Goal: Task Accomplishment & Management: Complete application form

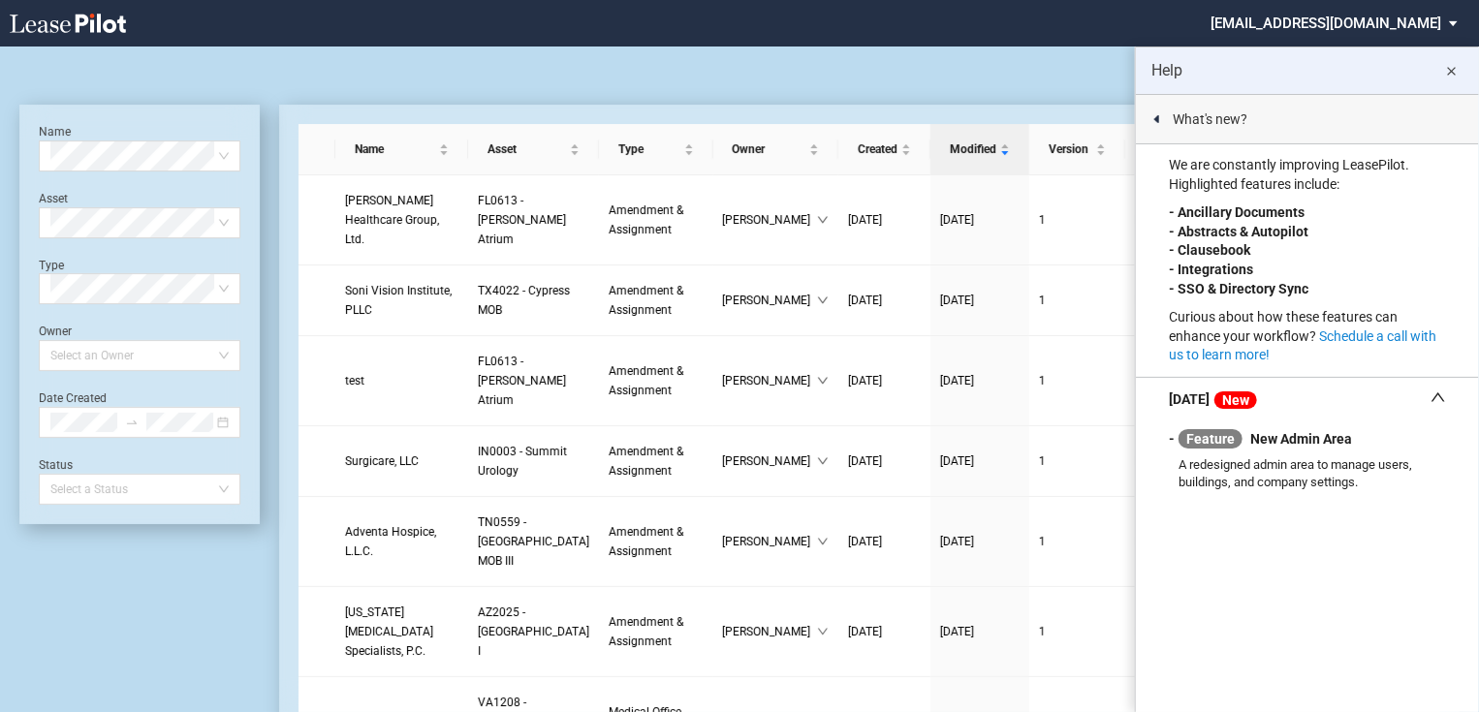
click at [648, 62] on div "Medical Office Lease Blank Form Medical Office Amendment Blank Form Medical Off…" at bounding box center [739, 70] width 1440 height 47
click at [1457, 70] on md-icon "close" at bounding box center [1451, 71] width 23 height 23
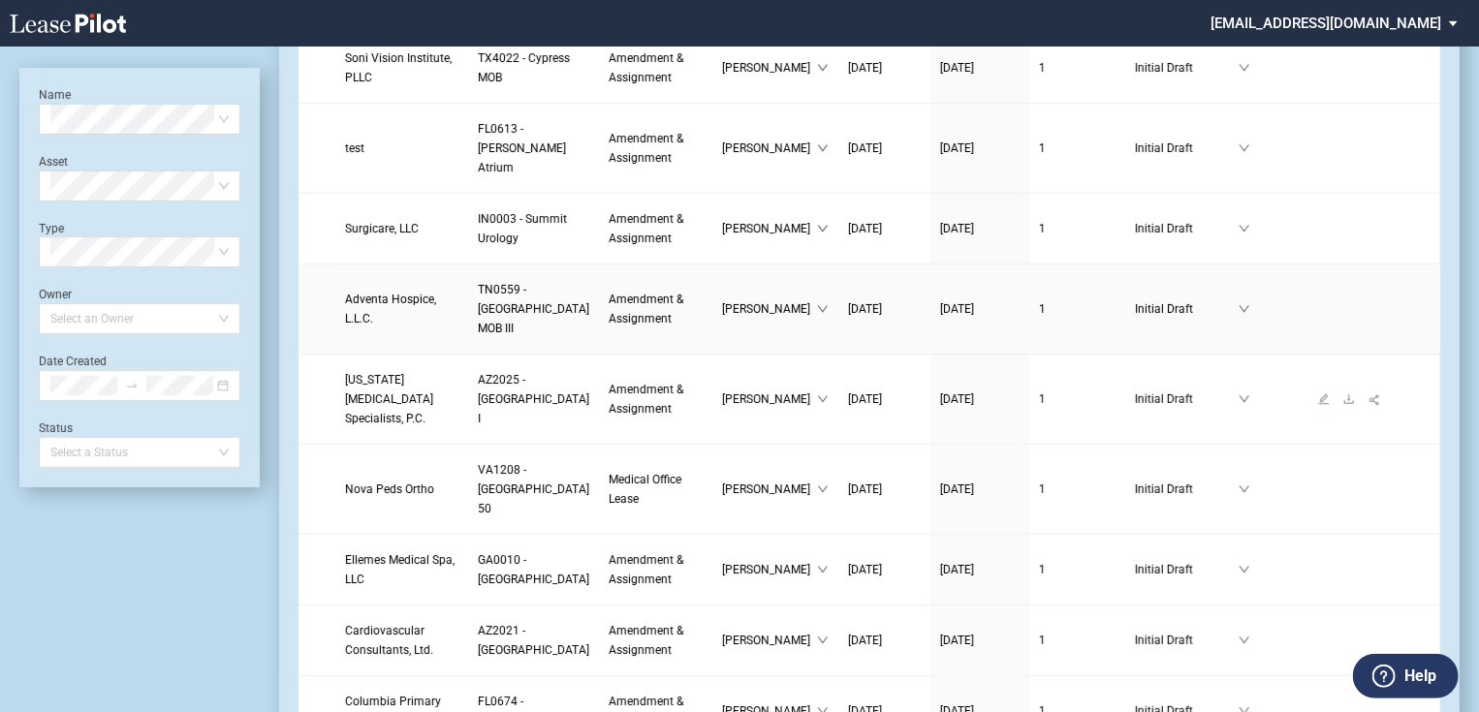
scroll to position [310, 0]
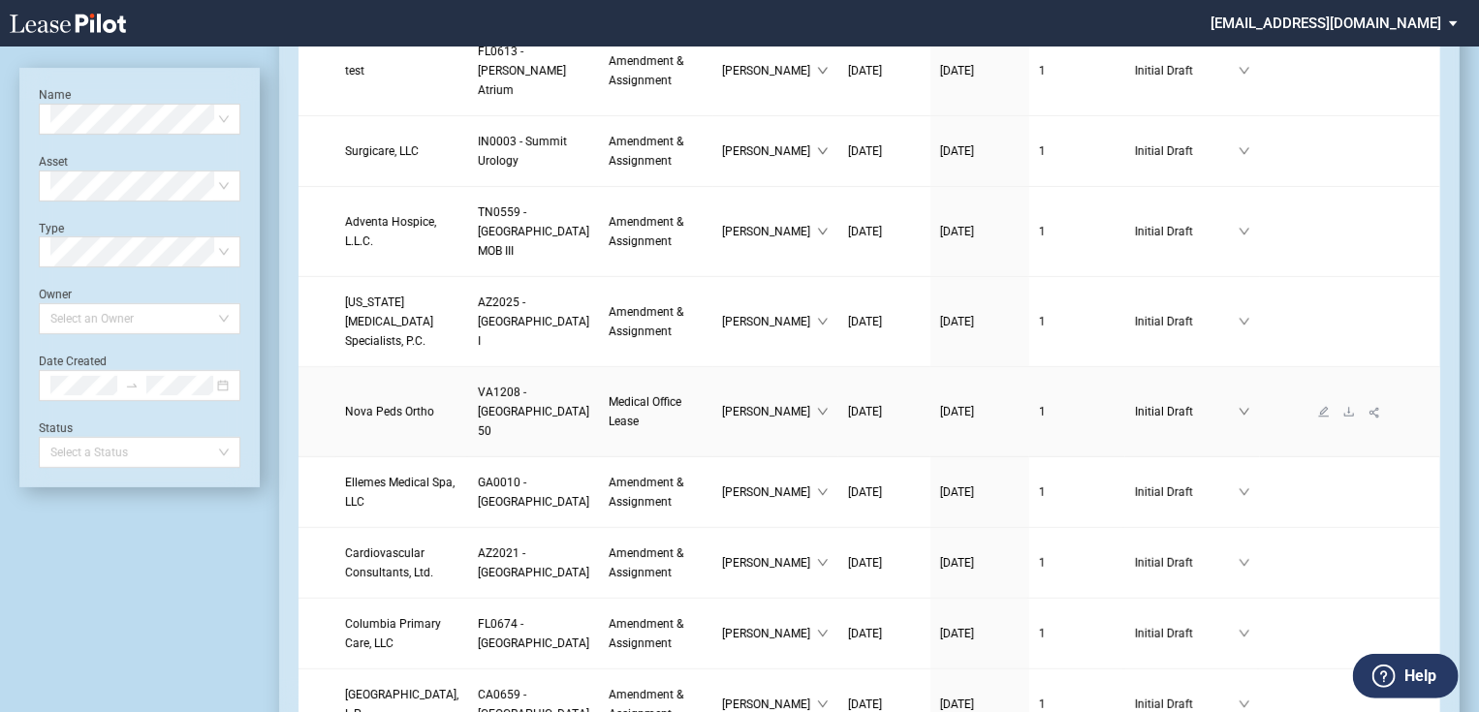
click at [386, 422] on link "Nova Peds Ortho" at bounding box center [401, 411] width 113 height 19
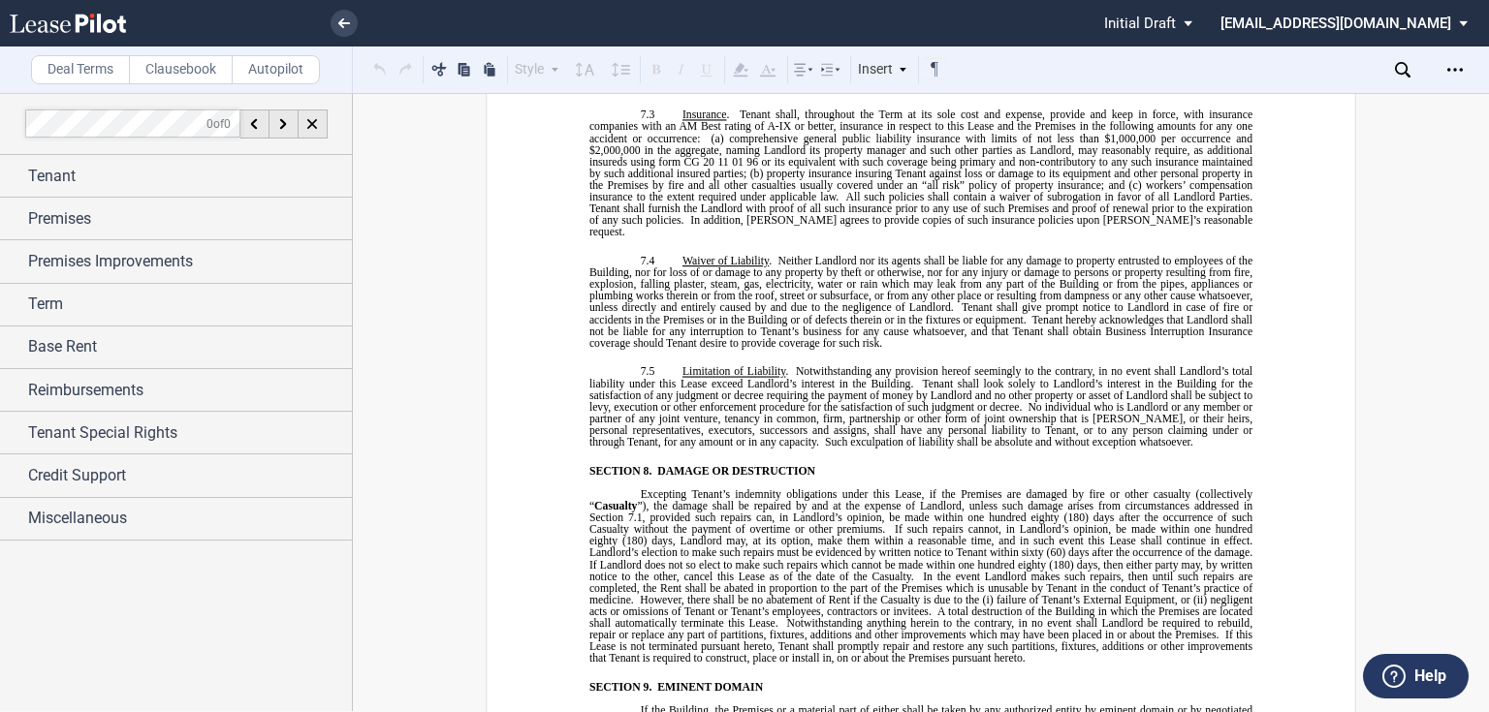
scroll to position [7676, 0]
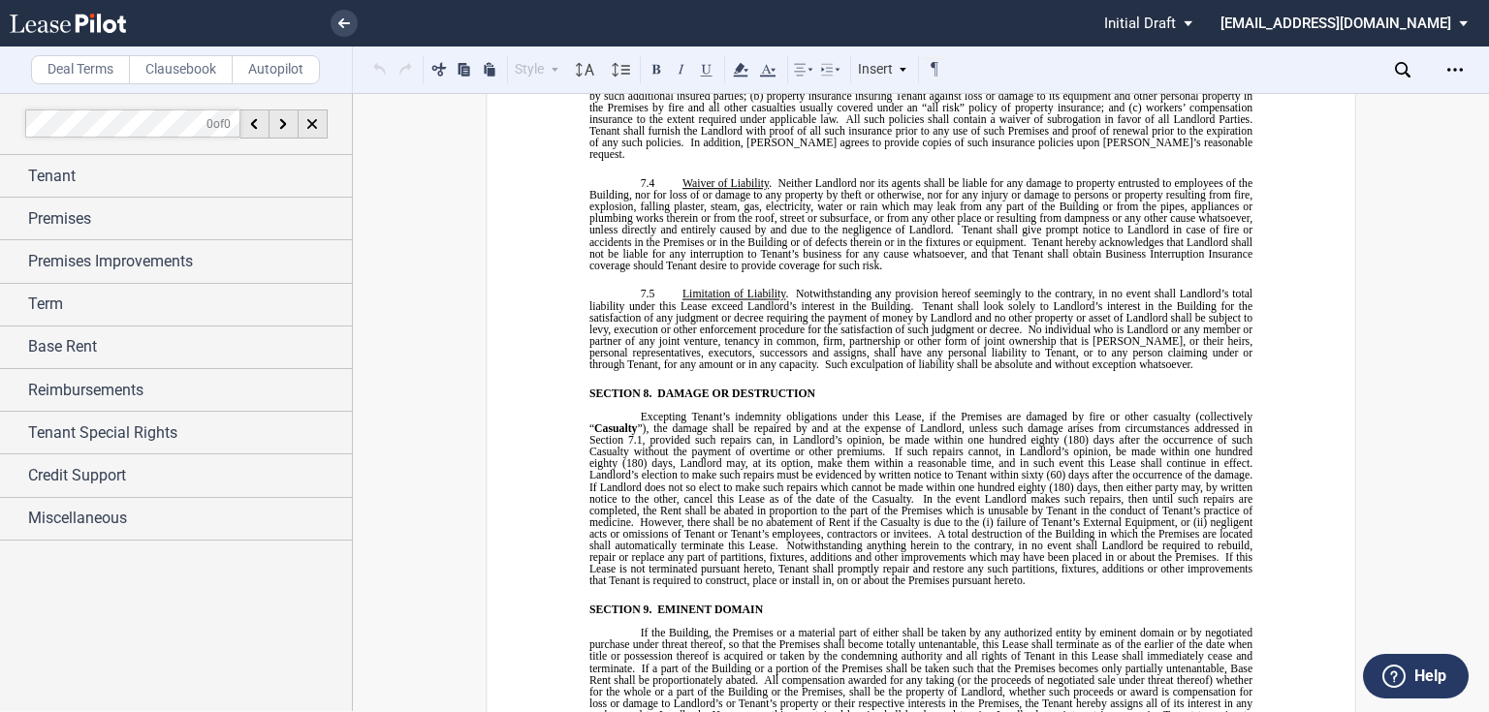
drag, startPoint x: 767, startPoint y: 574, endPoint x: 619, endPoint y: 235, distance: 369.8
drag, startPoint x: 756, startPoint y: 581, endPoint x: 616, endPoint y: 236, distance: 371.3
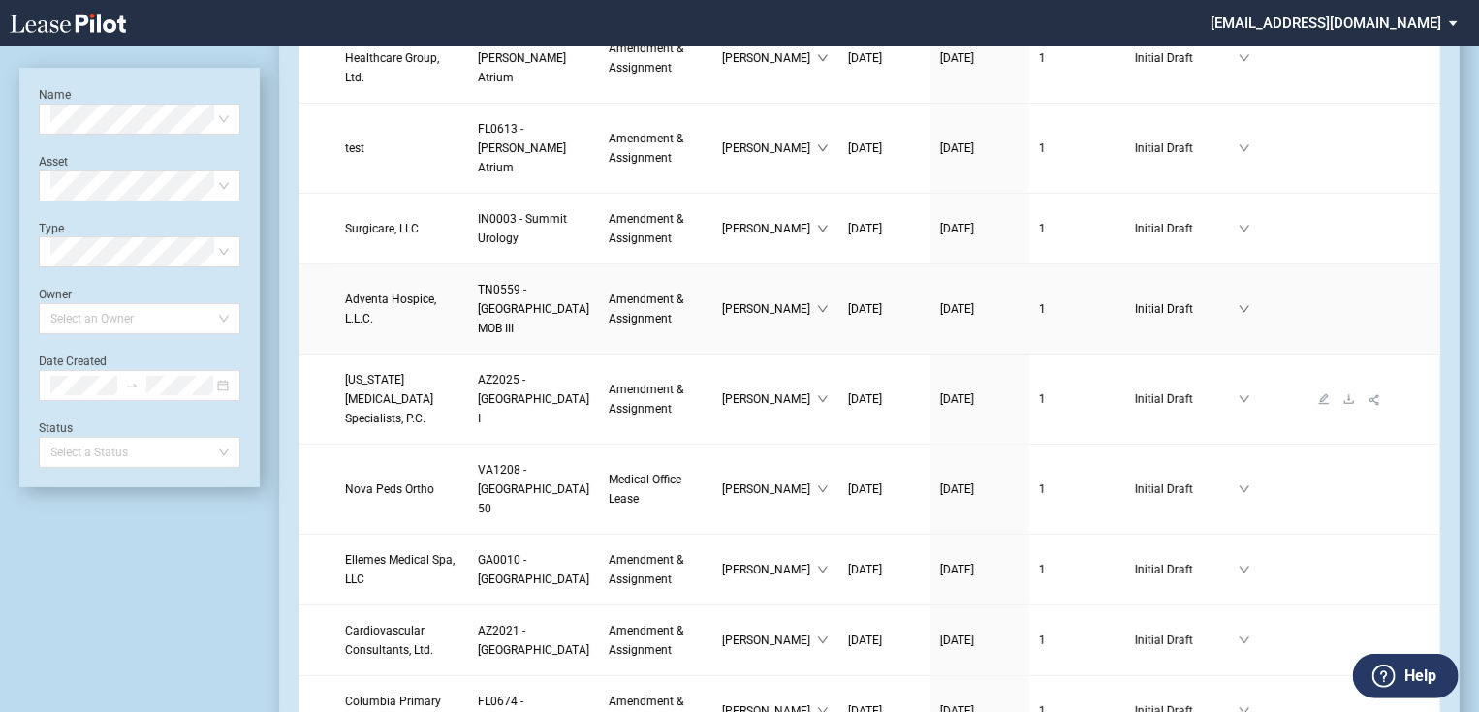
scroll to position [310, 0]
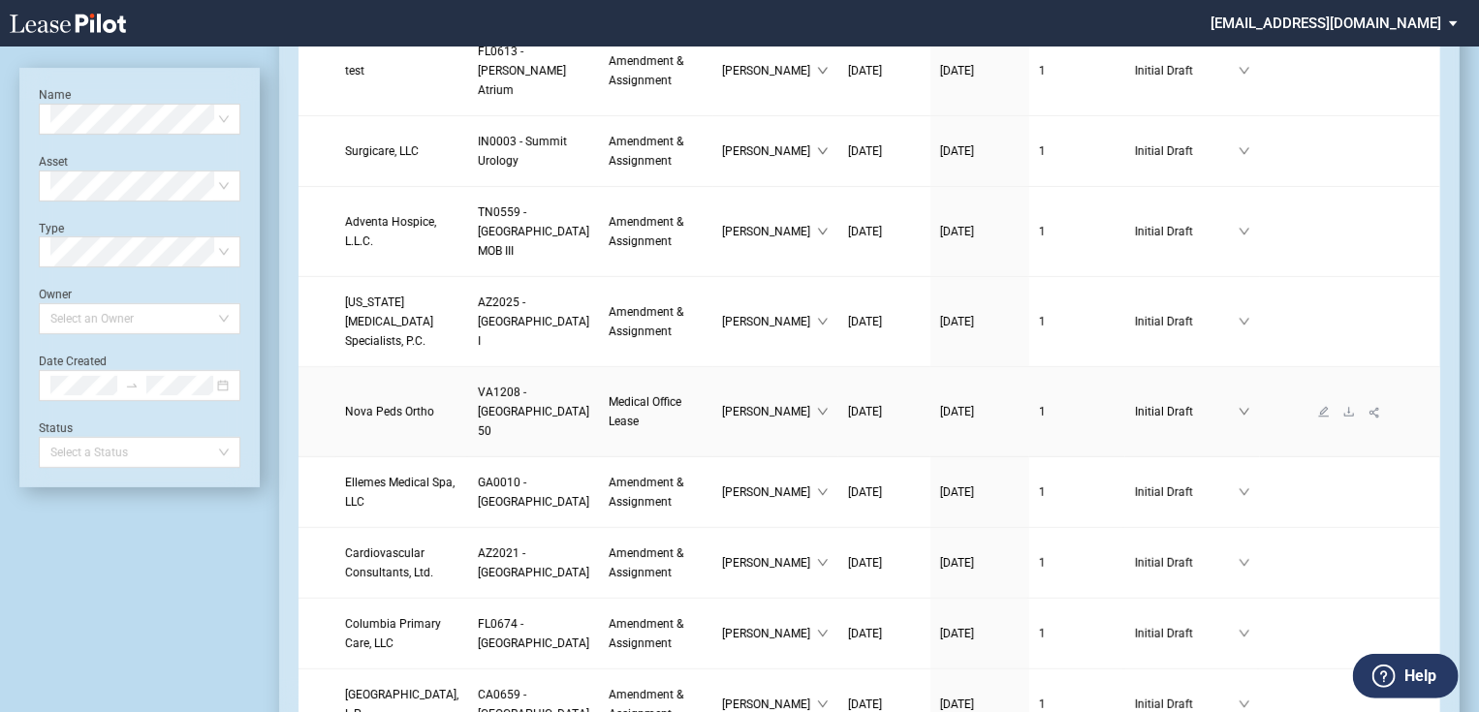
click at [376, 419] on span "Nova Peds Ortho" at bounding box center [389, 412] width 89 height 14
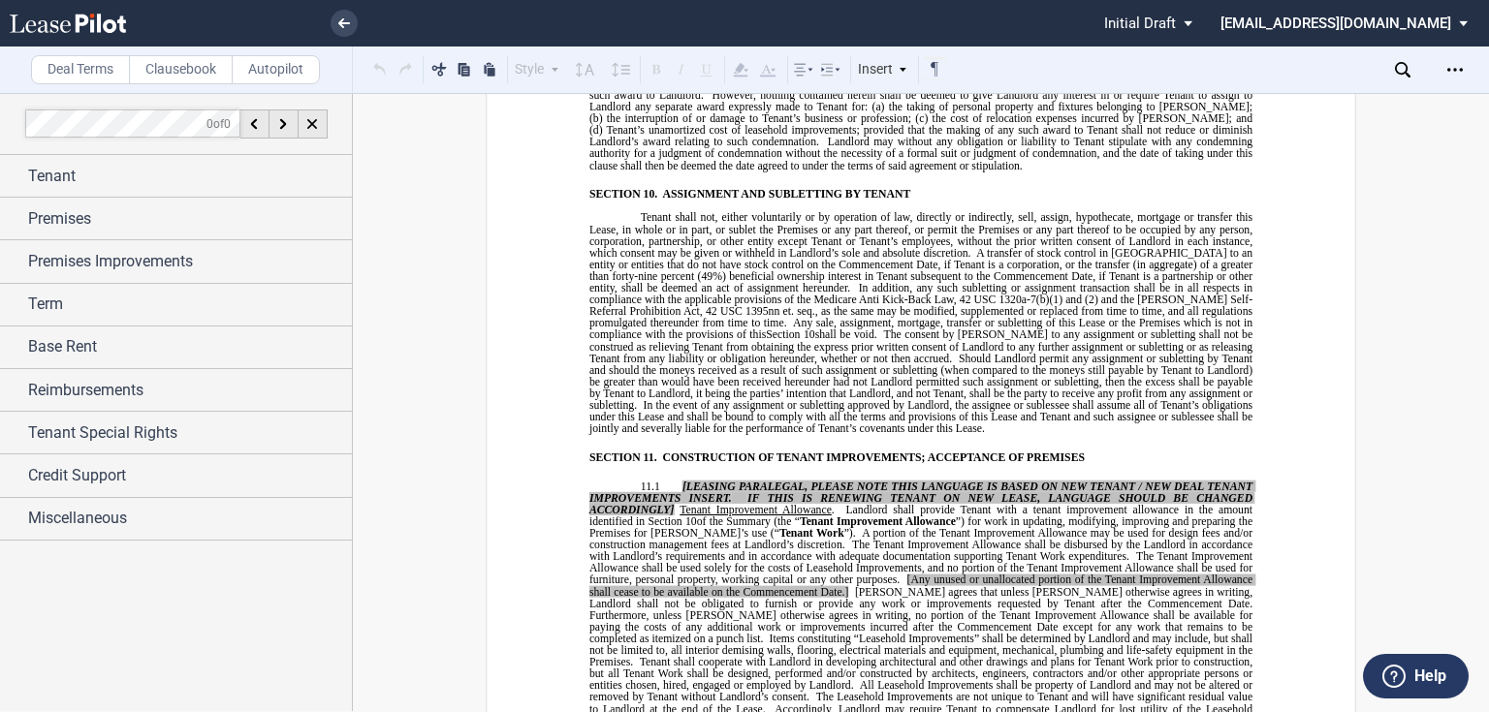
scroll to position [7676, 0]
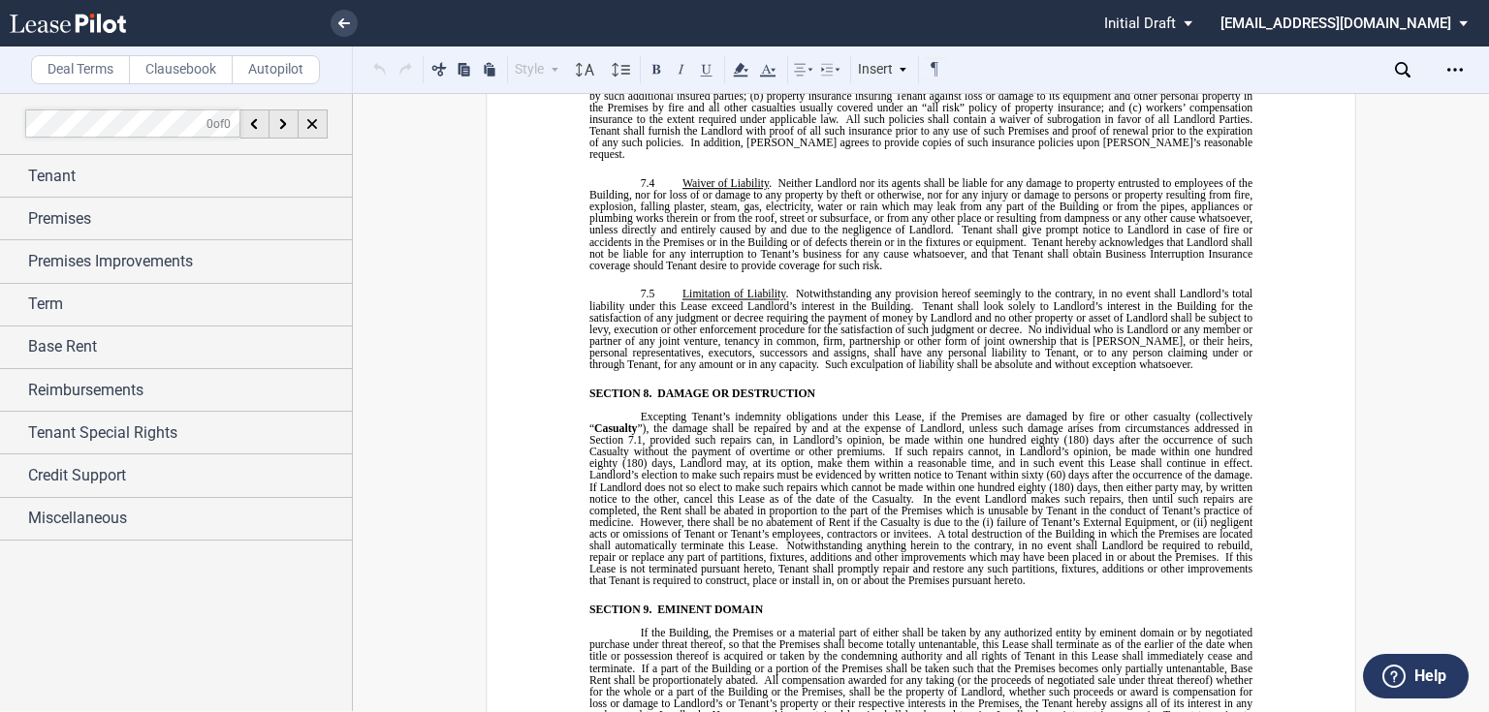
drag, startPoint x: 636, startPoint y: 236, endPoint x: 779, endPoint y: 580, distance: 371.9
drag, startPoint x: 719, startPoint y: 636, endPoint x: 713, endPoint y: 578, distance: 58.4
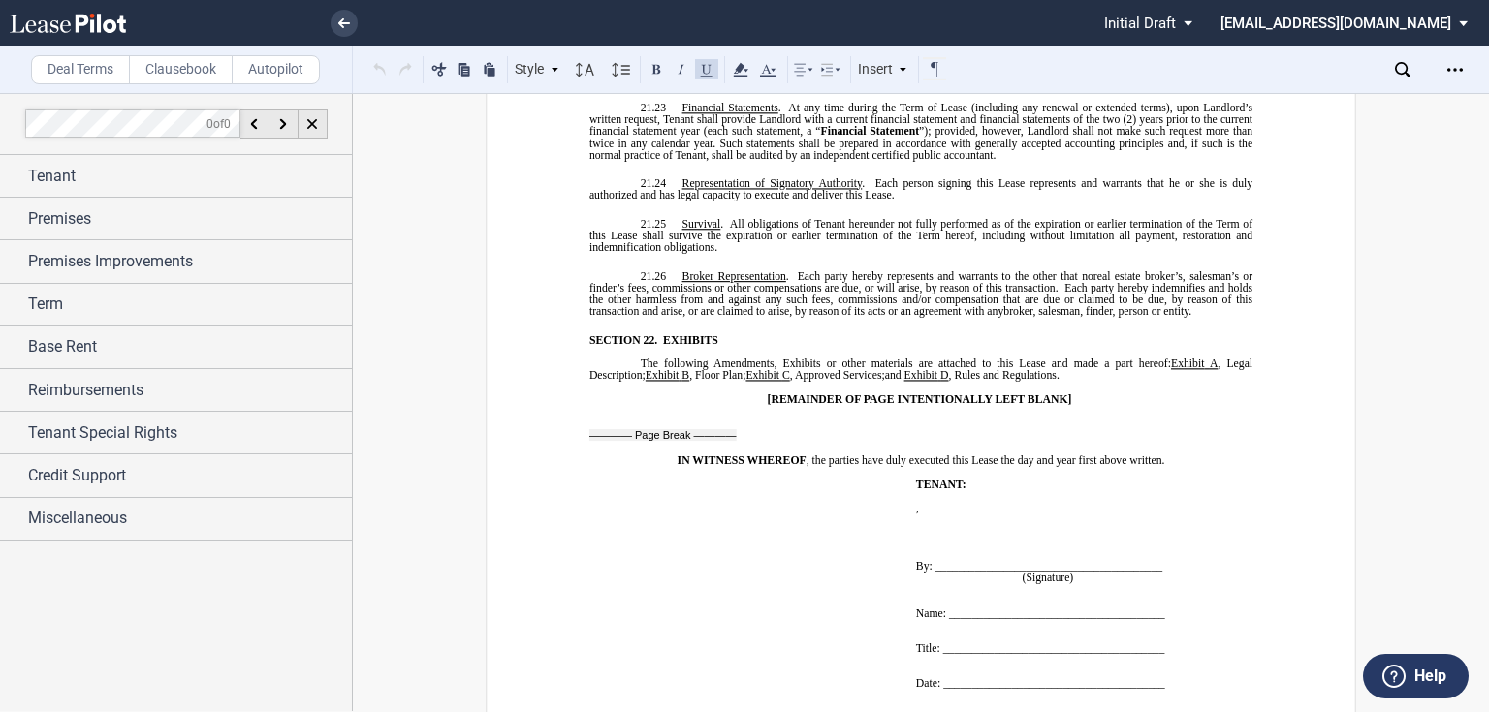
scroll to position [15507, 0]
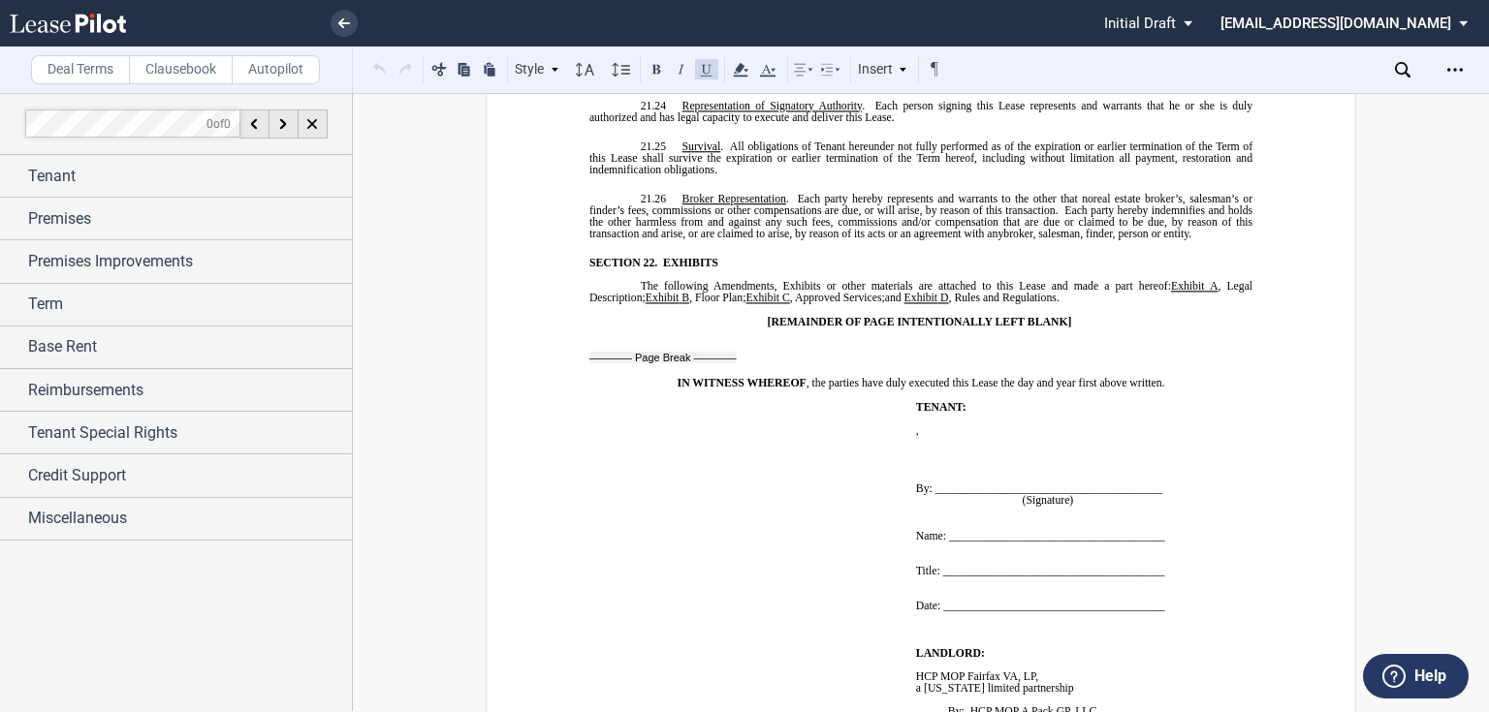
drag, startPoint x: 770, startPoint y: 348, endPoint x: 1072, endPoint y: 320, distance: 303.7
click at [354, 26] on link at bounding box center [343, 23] width 27 height 27
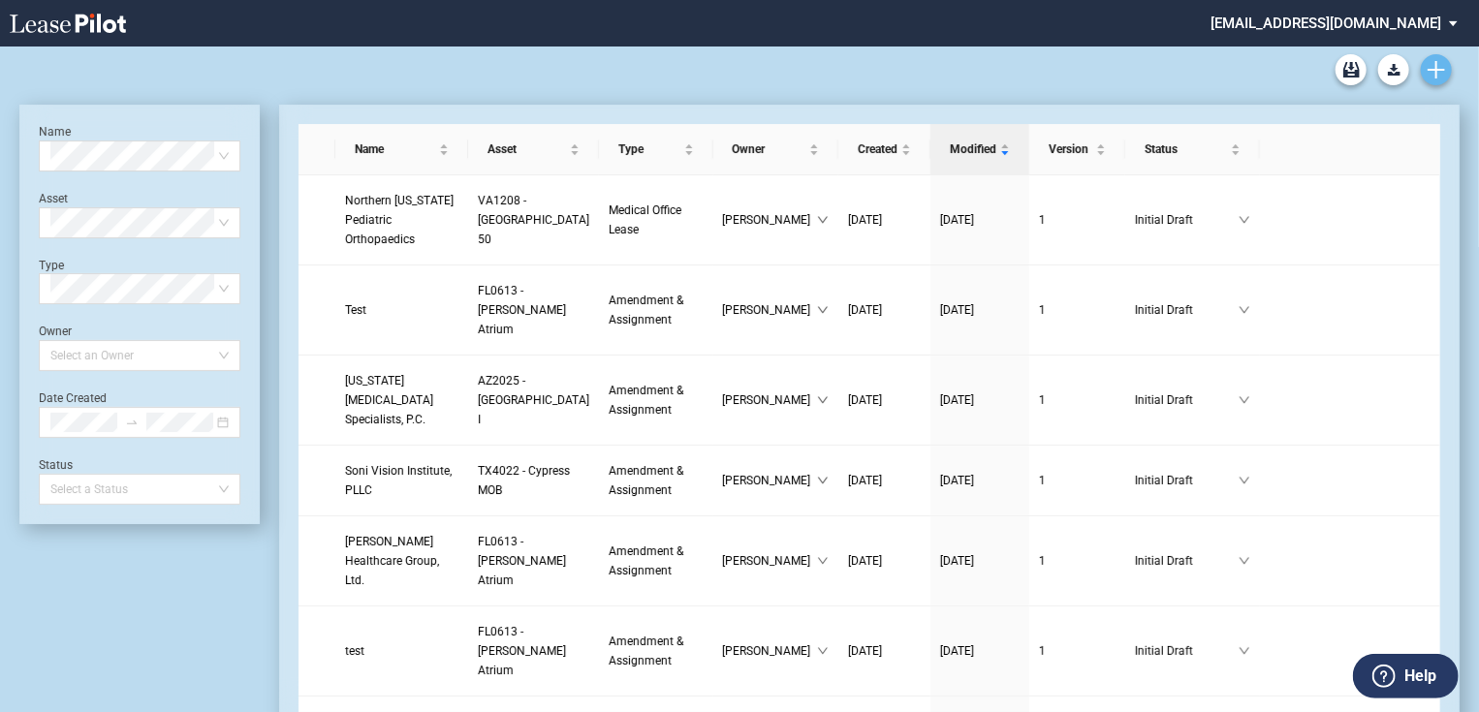
click at [1447, 62] on link "Create new document" at bounding box center [1436, 69] width 31 height 31
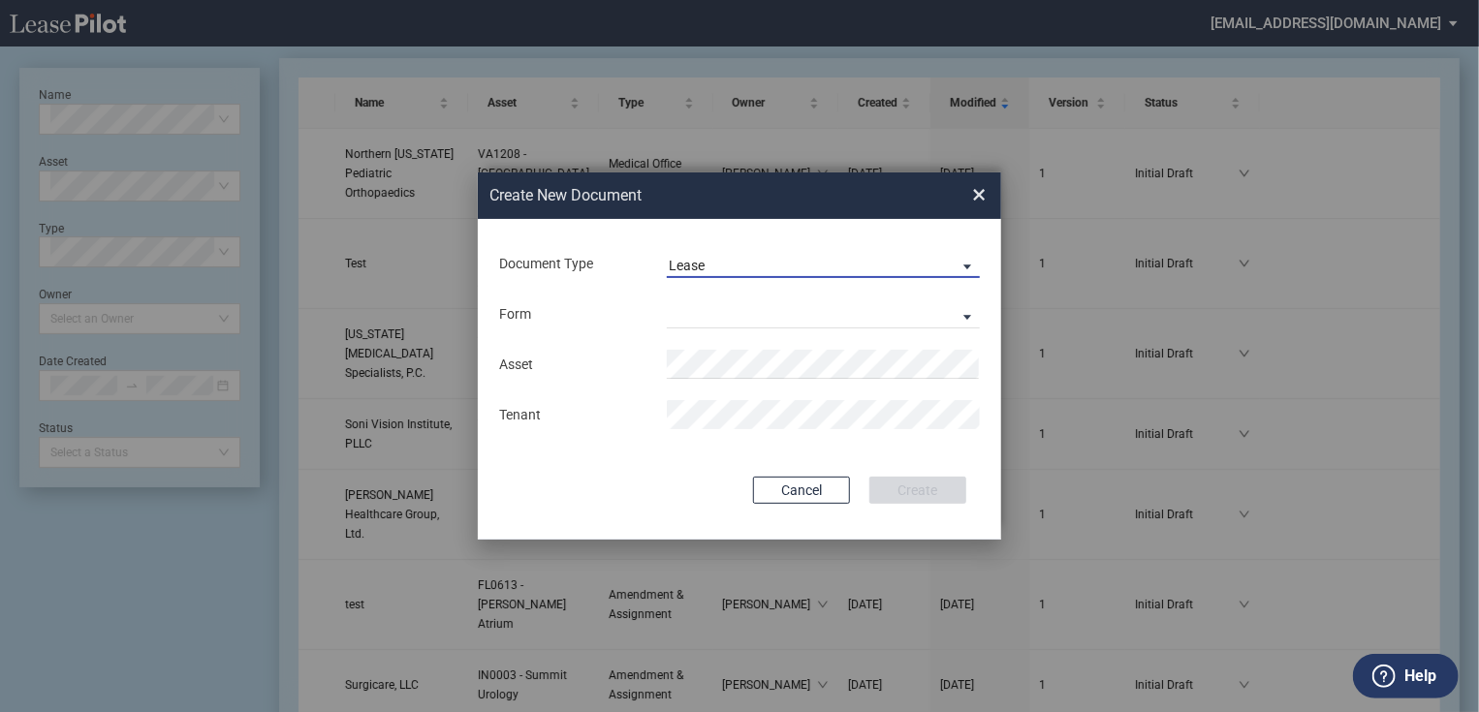
drag, startPoint x: 714, startPoint y: 259, endPoint x: 715, endPoint y: 287, distance: 28.1
click at [715, 259] on span "Lease" at bounding box center [808, 266] width 278 height 19
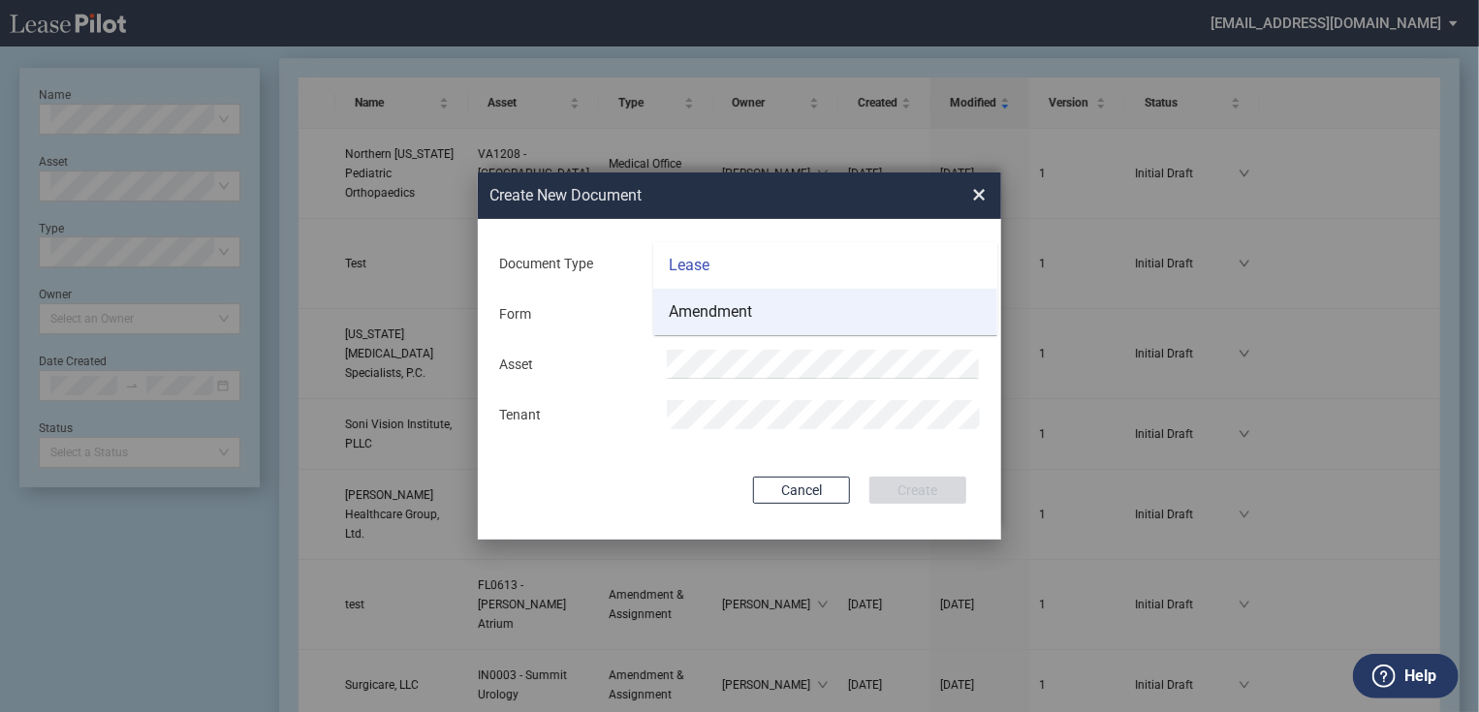
click at [714, 318] on div "Amendment" at bounding box center [710, 311] width 83 height 21
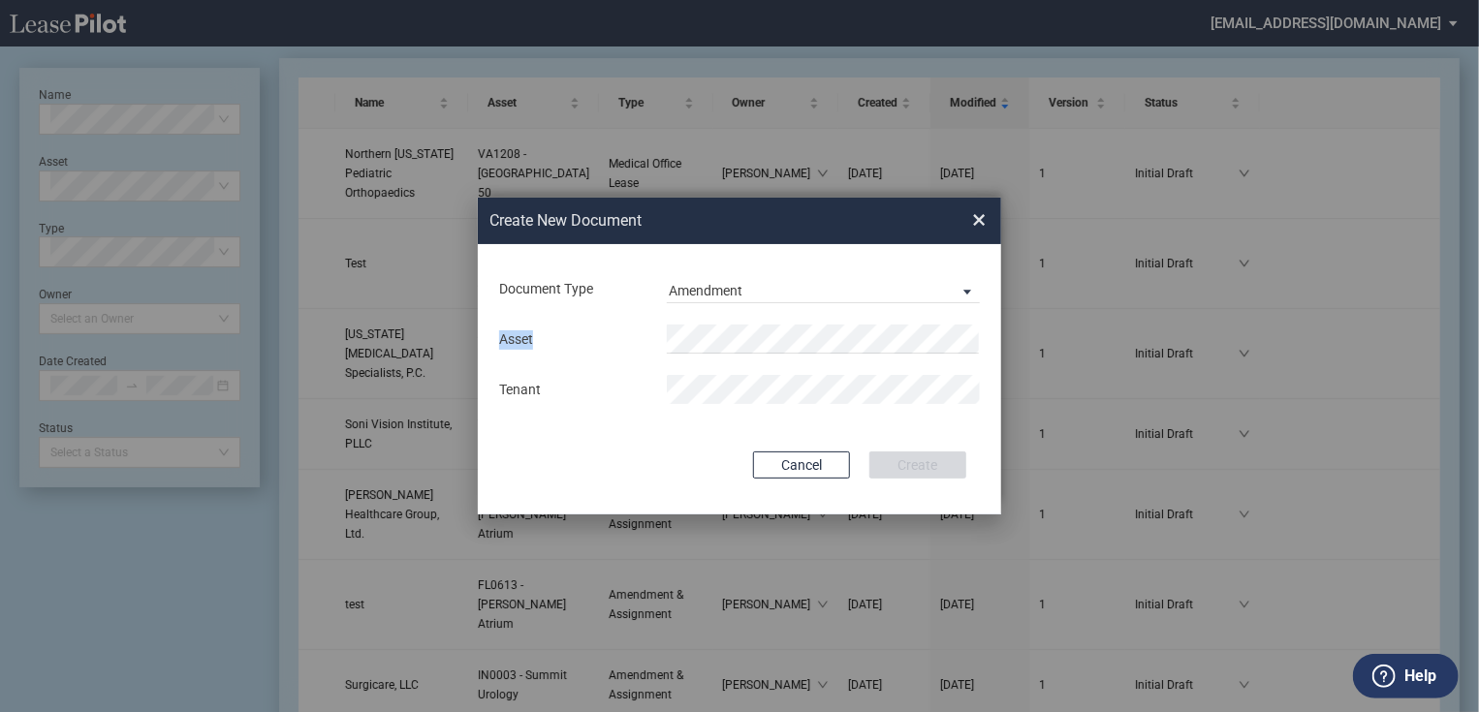
click at [714, 318] on div "Asset Tenant" at bounding box center [739, 364] width 485 height 101
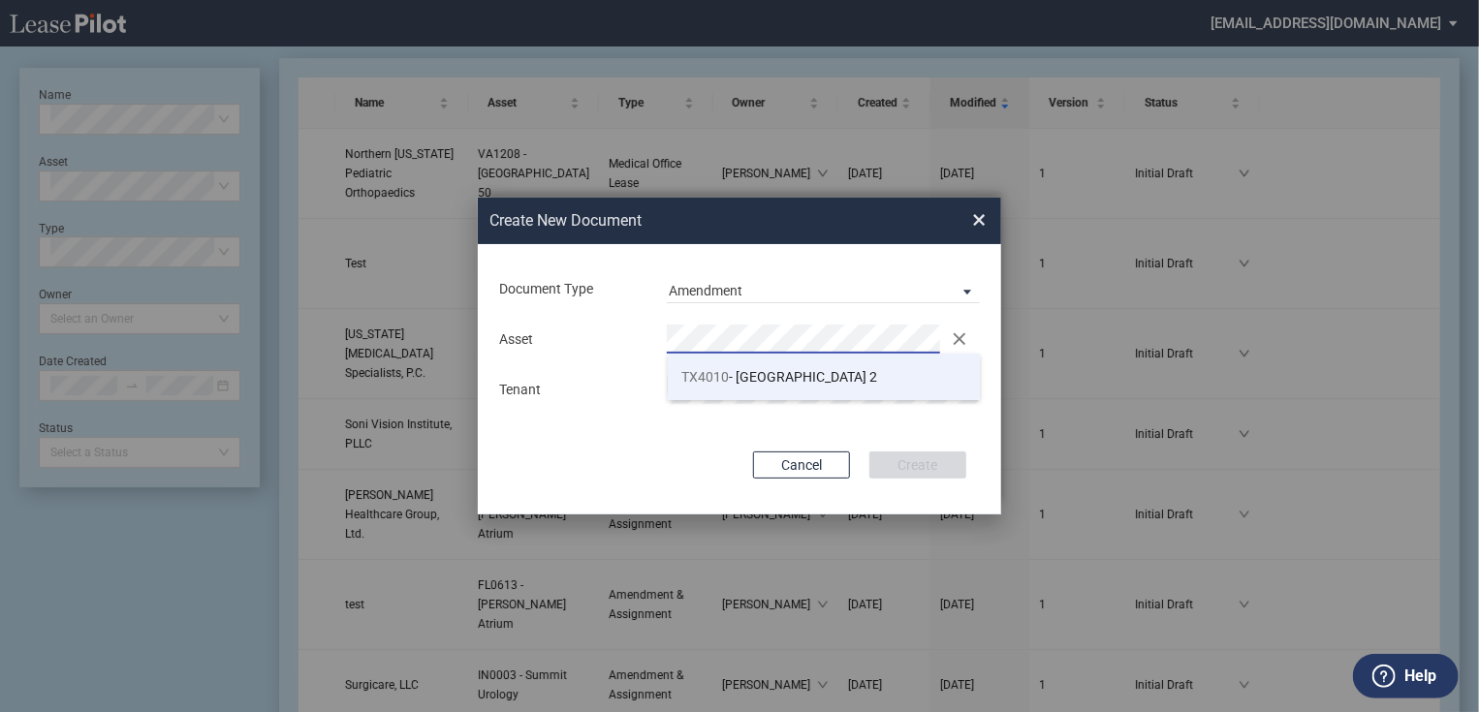
click at [771, 391] on li "TX4010 - [GEOGRAPHIC_DATA] 2" at bounding box center [824, 377] width 313 height 47
click at [922, 404] on md-input-container "Tenant" at bounding box center [739, 389] width 485 height 33
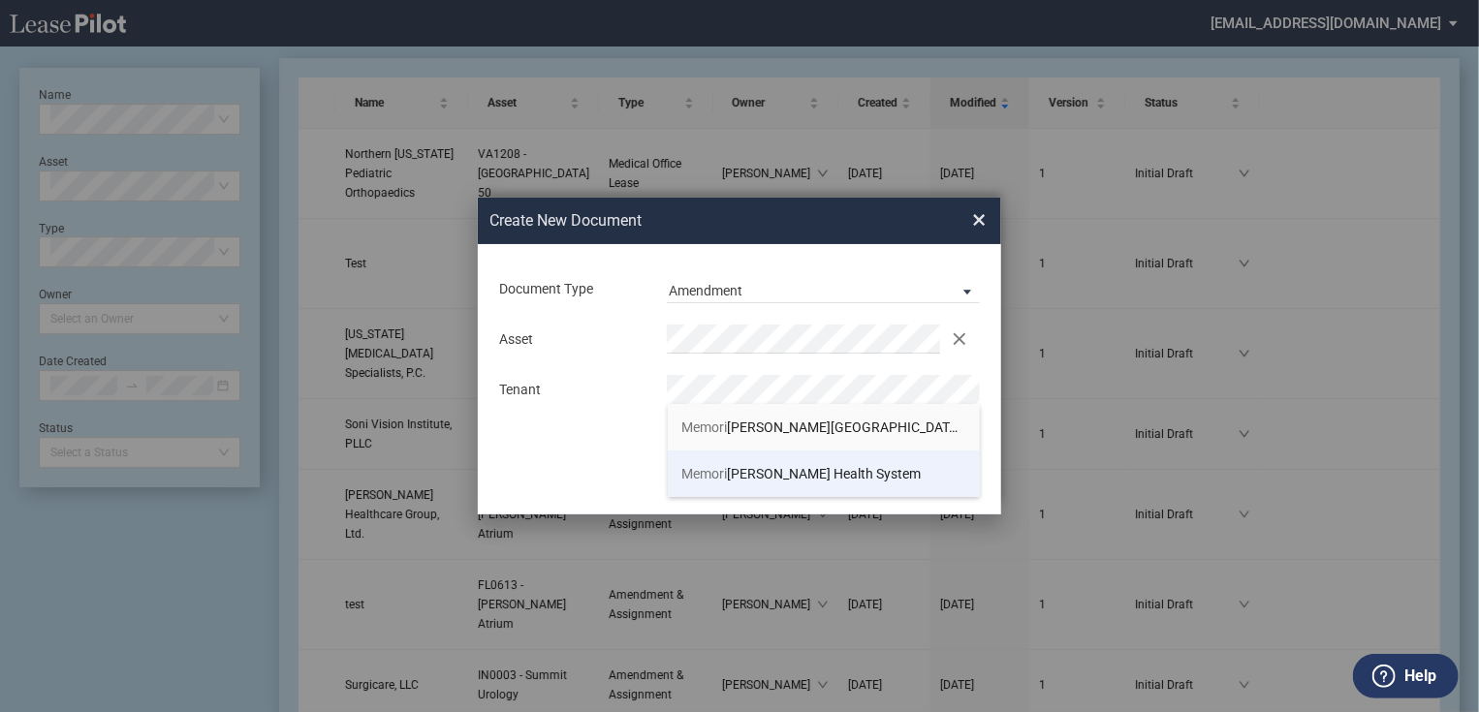
click at [822, 466] on span "Memori al Hermann Health System" at bounding box center [801, 474] width 239 height 16
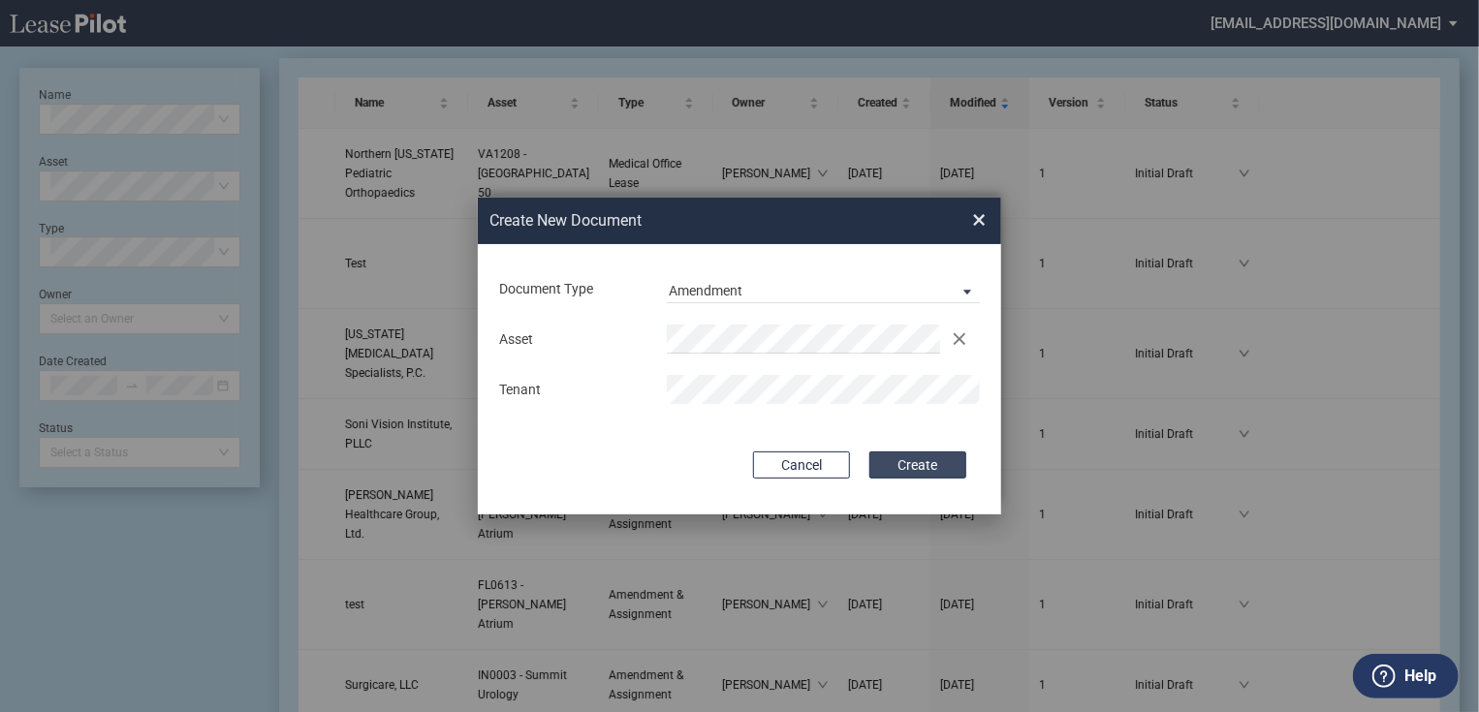
click at [910, 469] on button "Create" at bounding box center [917, 465] width 97 height 27
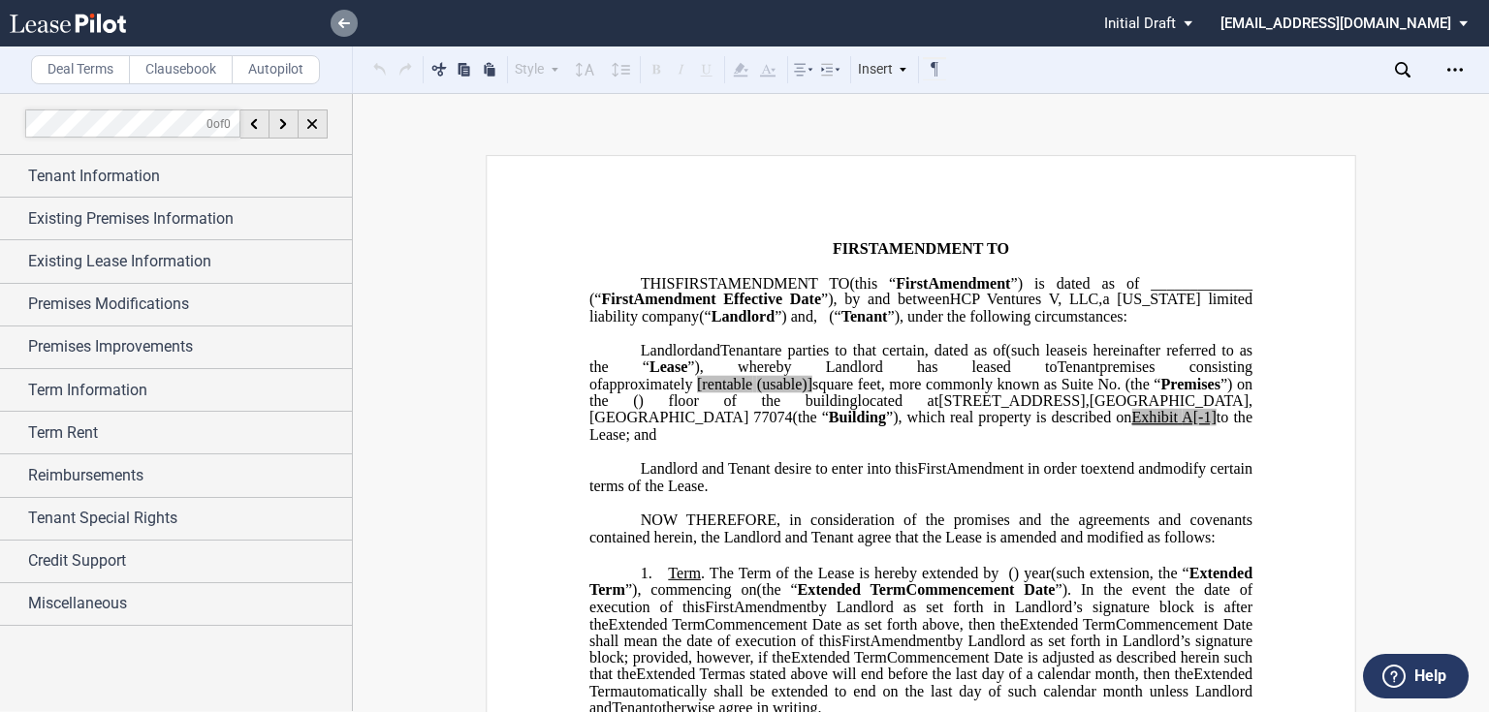
click at [336, 23] on link at bounding box center [343, 23] width 27 height 27
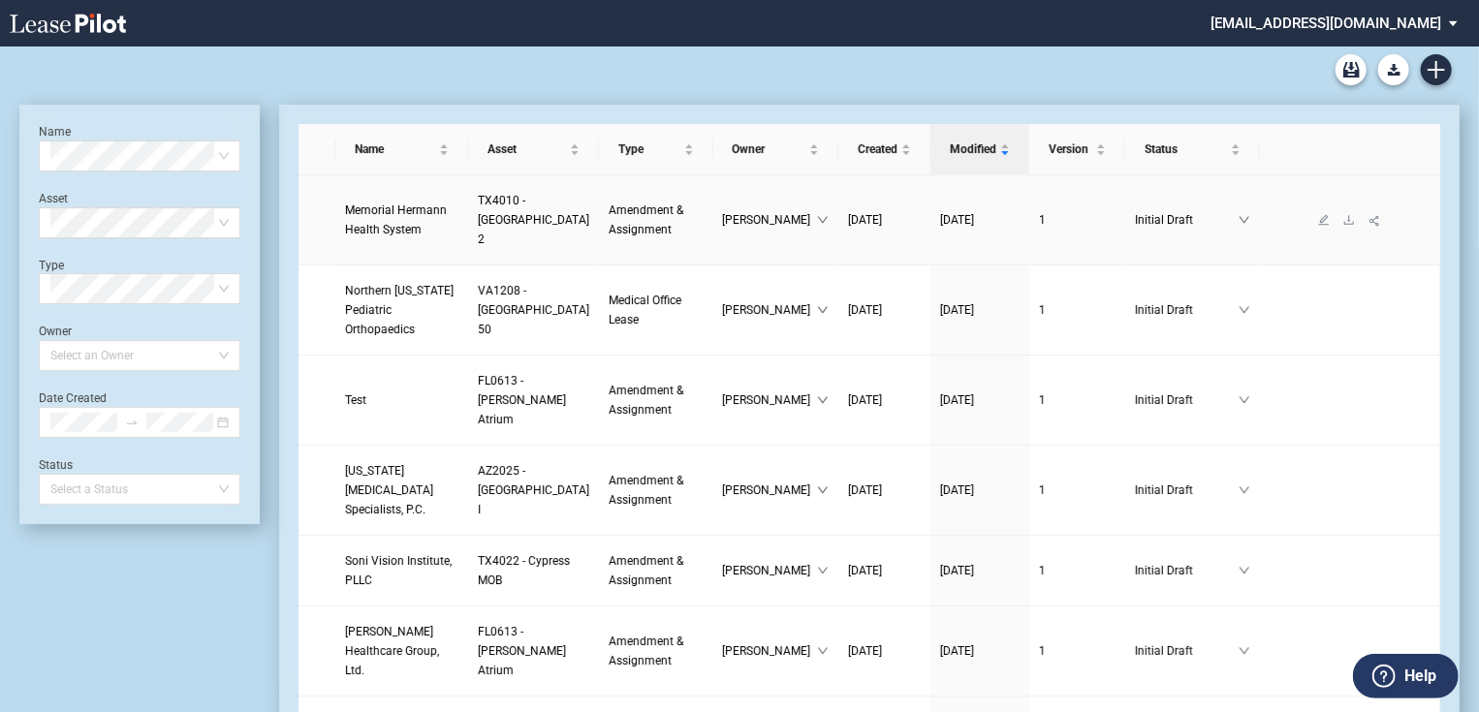
click at [1337, 221] on link at bounding box center [1349, 220] width 25 height 14
click at [1343, 221] on icon "download" at bounding box center [1349, 220] width 12 height 12
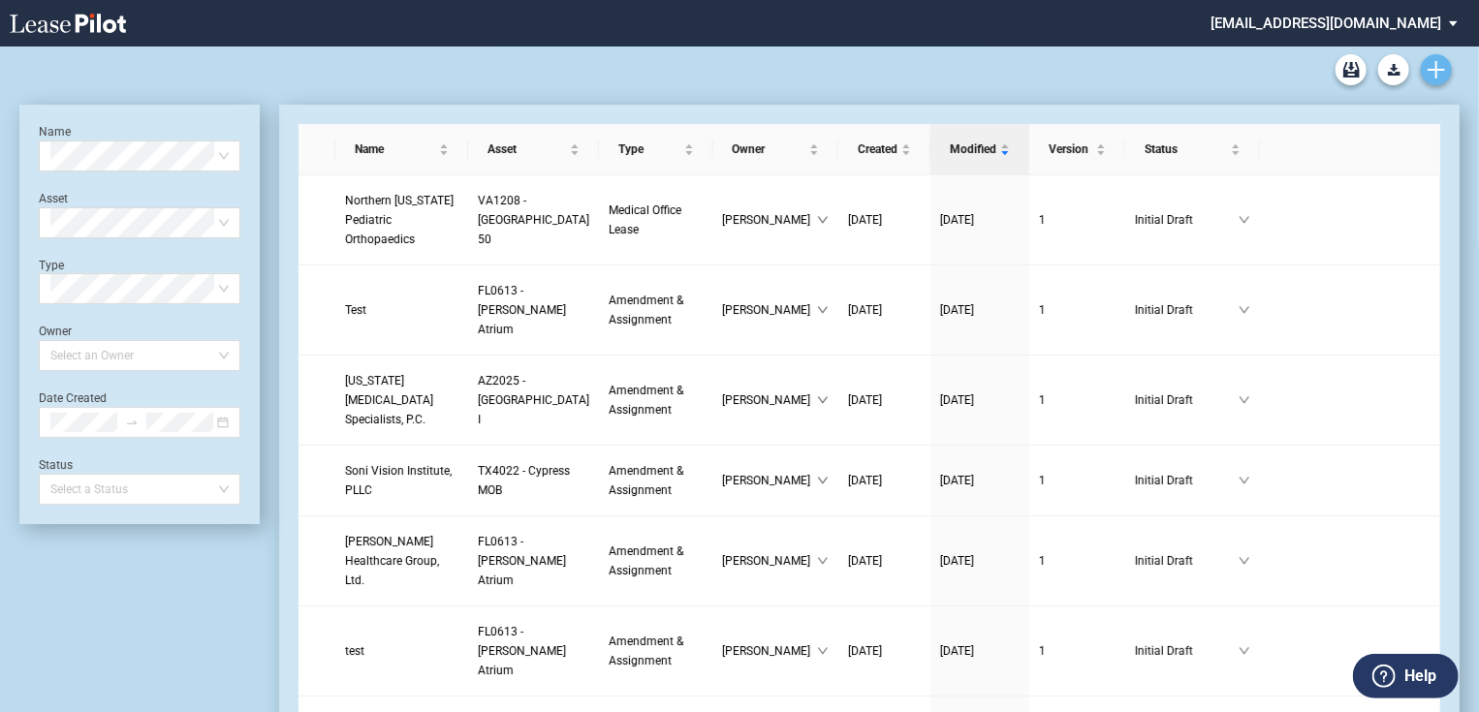
click at [1435, 63] on use "Create new document" at bounding box center [1436, 69] width 17 height 17
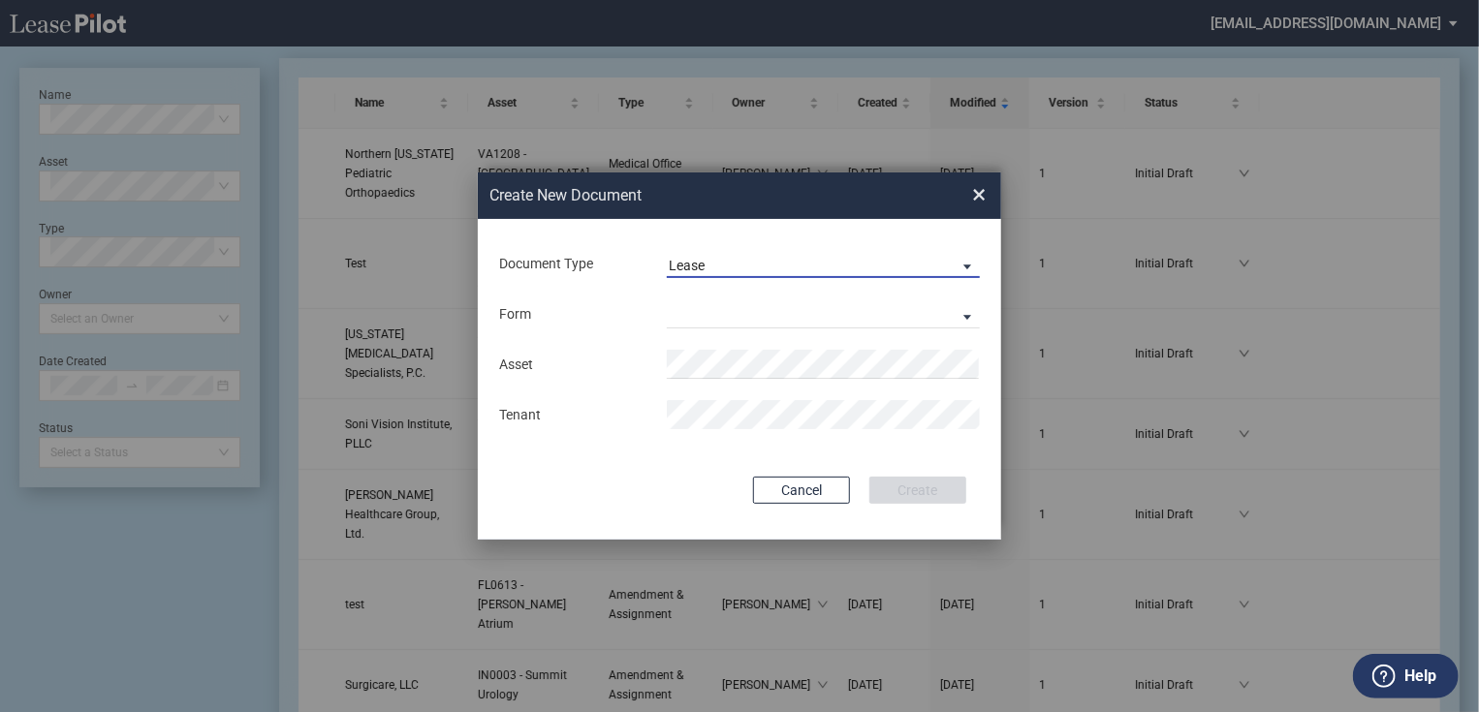
click at [761, 275] on span "Lease" at bounding box center [808, 266] width 278 height 19
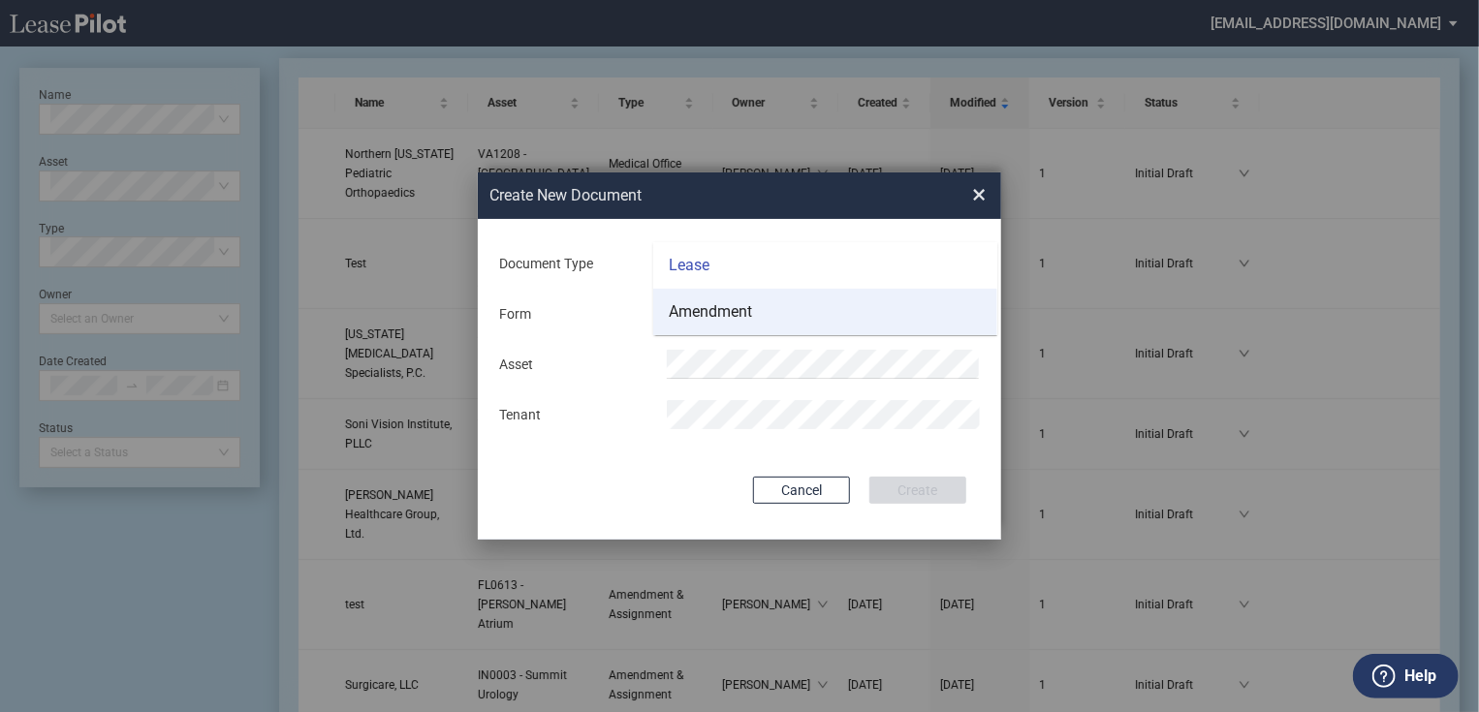
click at [731, 317] on div "Amendment" at bounding box center [710, 311] width 83 height 21
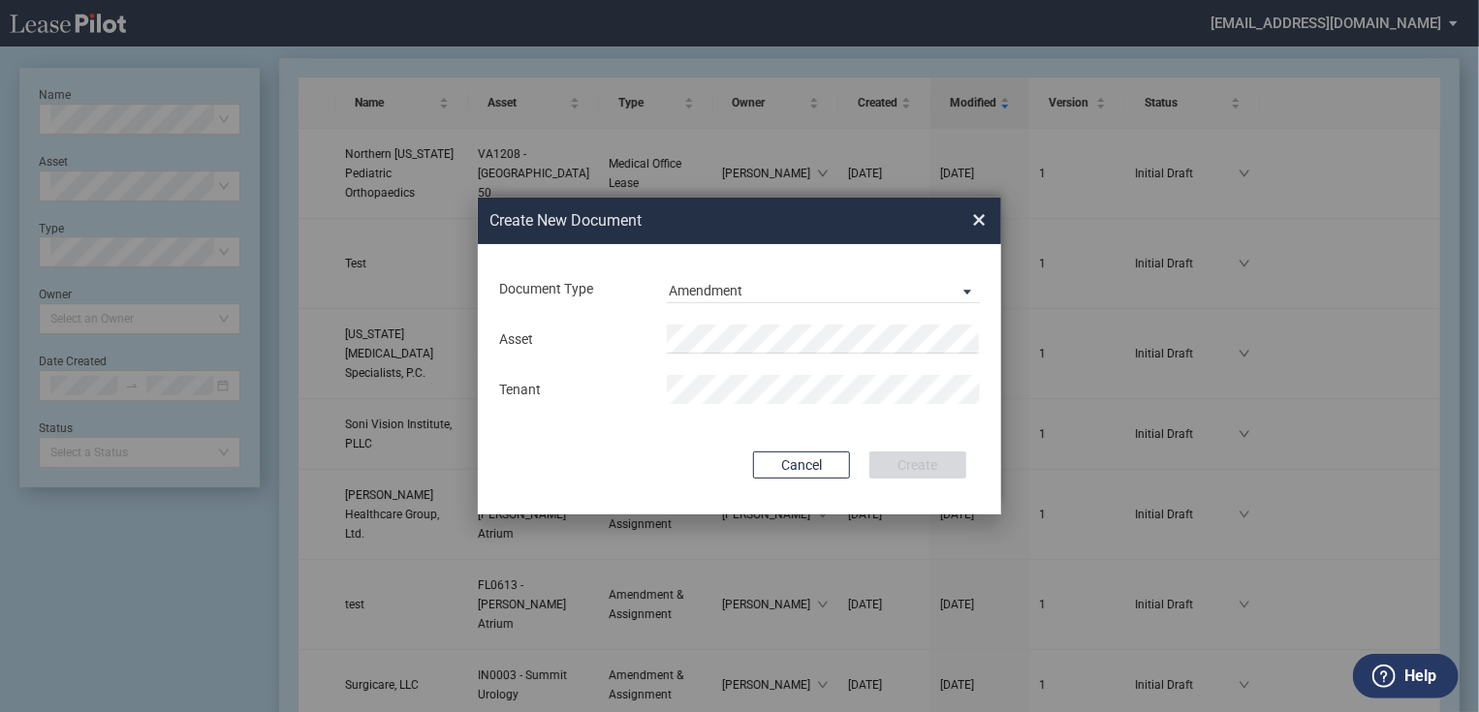
click at [729, 314] on div "Asset Tenant" at bounding box center [739, 364] width 485 height 101
click at [725, 324] on md-input-container "Asset" at bounding box center [739, 339] width 485 height 33
click at [809, 383] on span "TX4011 - Southwest Plaza 3" at bounding box center [780, 377] width 196 height 16
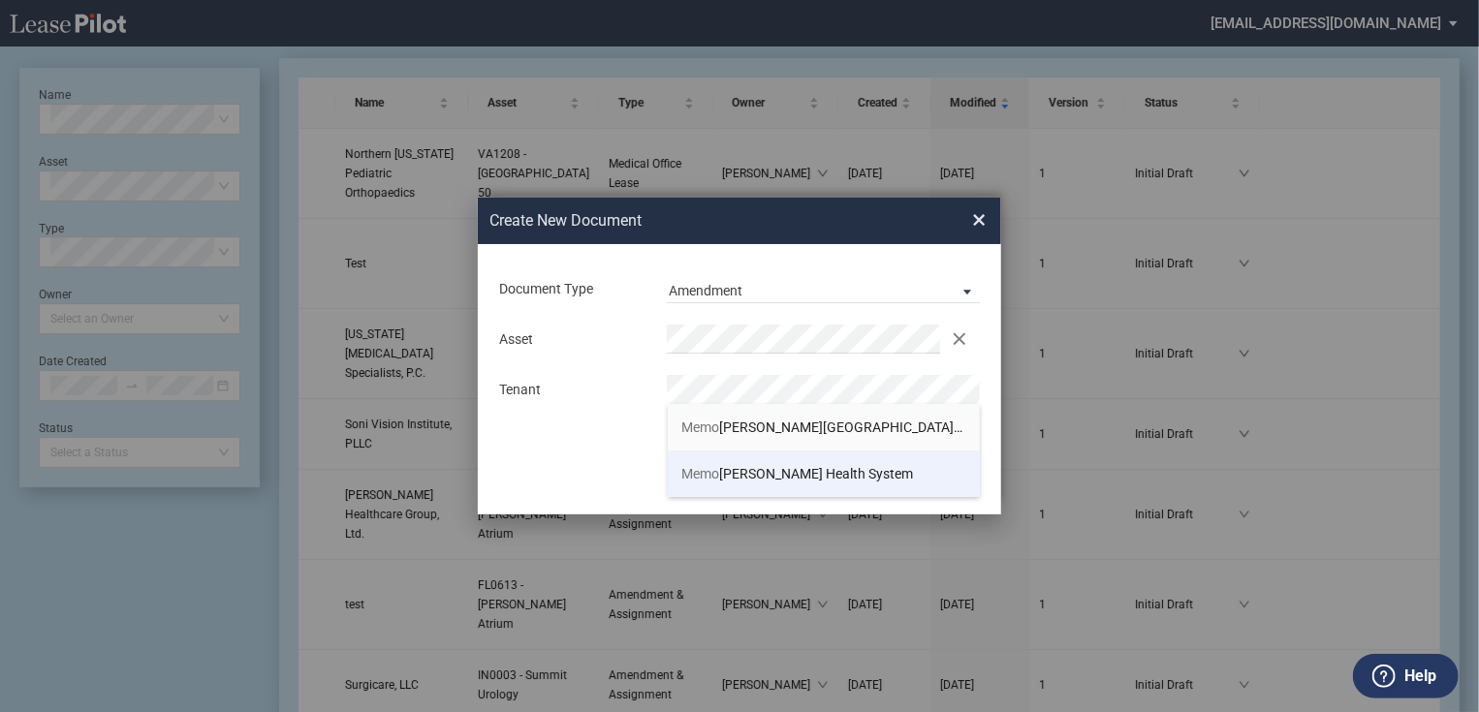
click at [797, 470] on span "Memo rial Hermann Health System" at bounding box center [798, 474] width 232 height 16
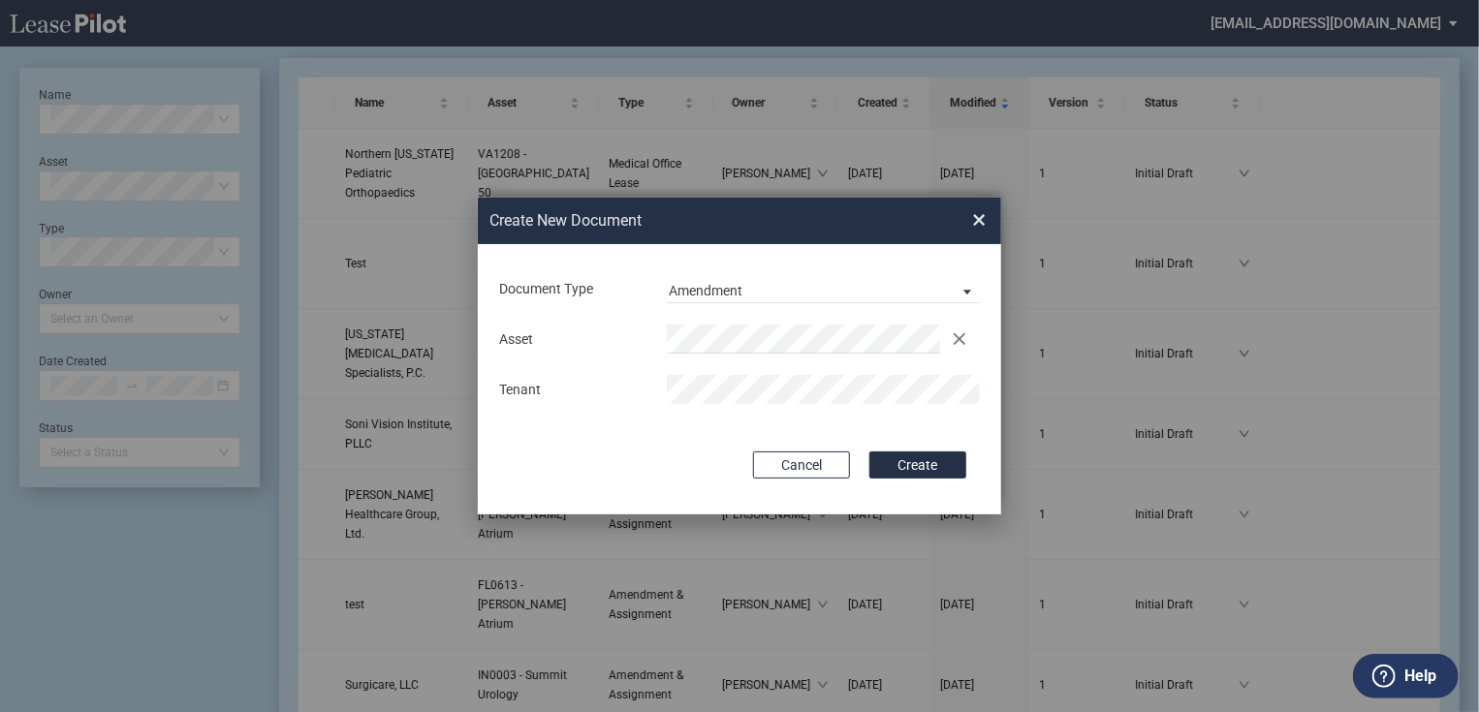
click at [906, 482] on div "Document Type Amendment Deal Type Office Deal Type Office Form Amendment & Assi…" at bounding box center [739, 379] width 523 height 270
click at [912, 472] on button "Create" at bounding box center [917, 465] width 97 height 27
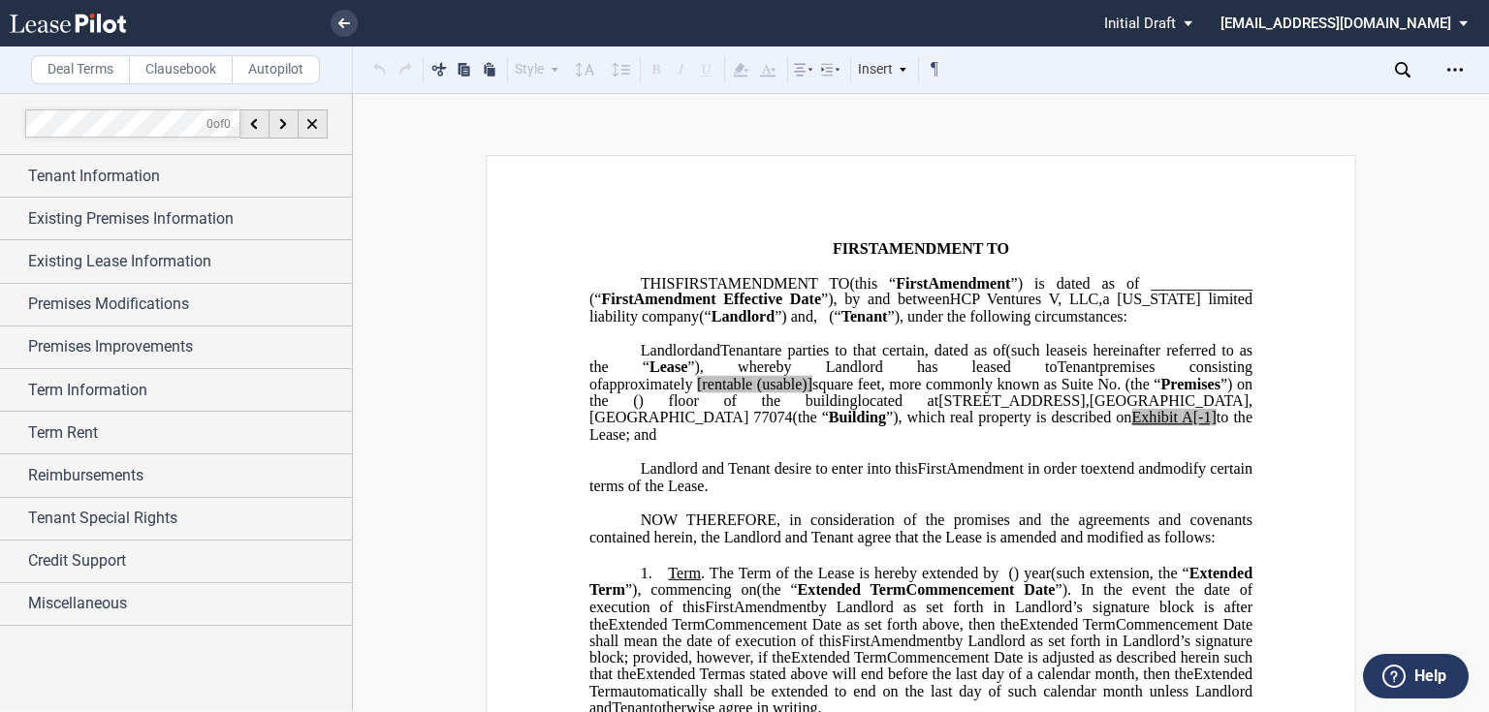
drag, startPoint x: 942, startPoint y: 456, endPoint x: 989, endPoint y: 454, distance: 46.6
click at [829, 426] on span "(the “" at bounding box center [811, 417] width 36 height 17
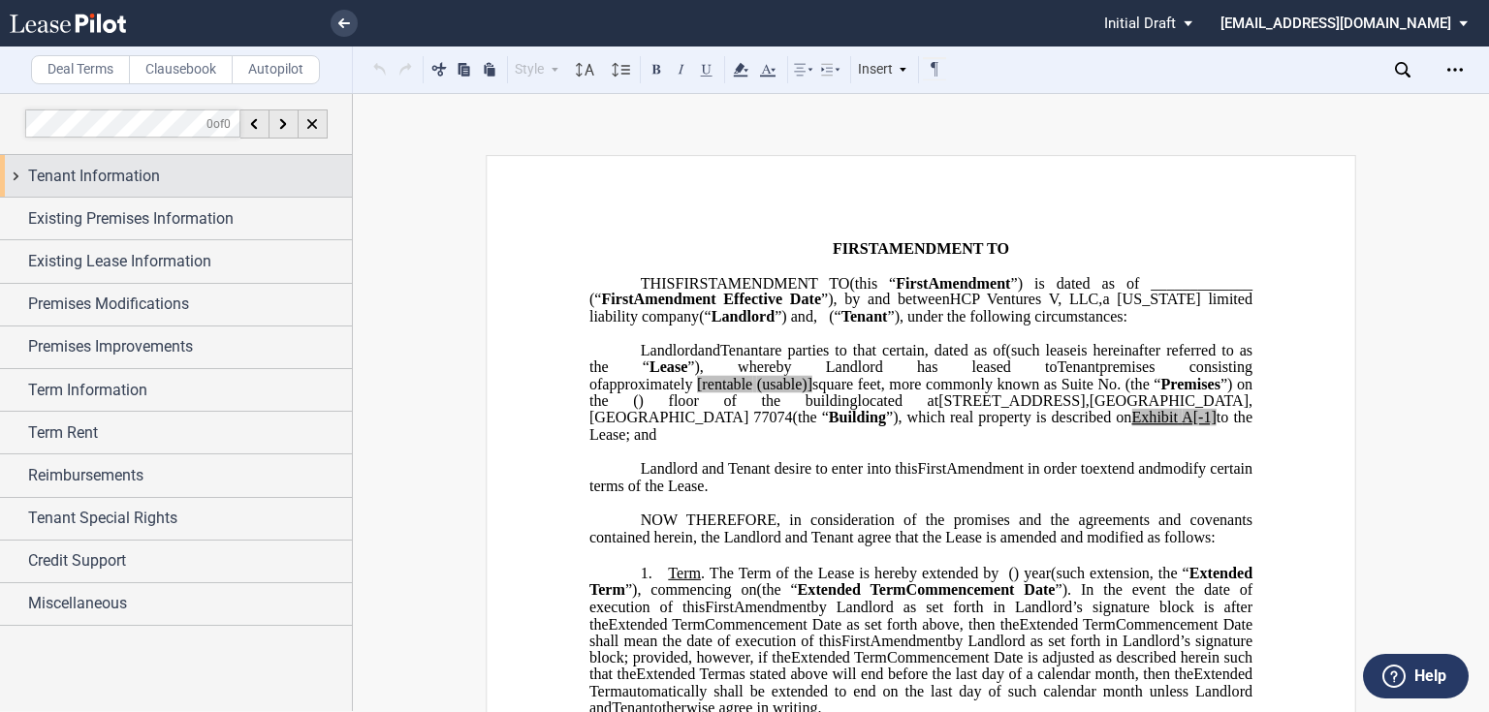
click at [187, 194] on div "Tenant Information" at bounding box center [176, 176] width 352 height 42
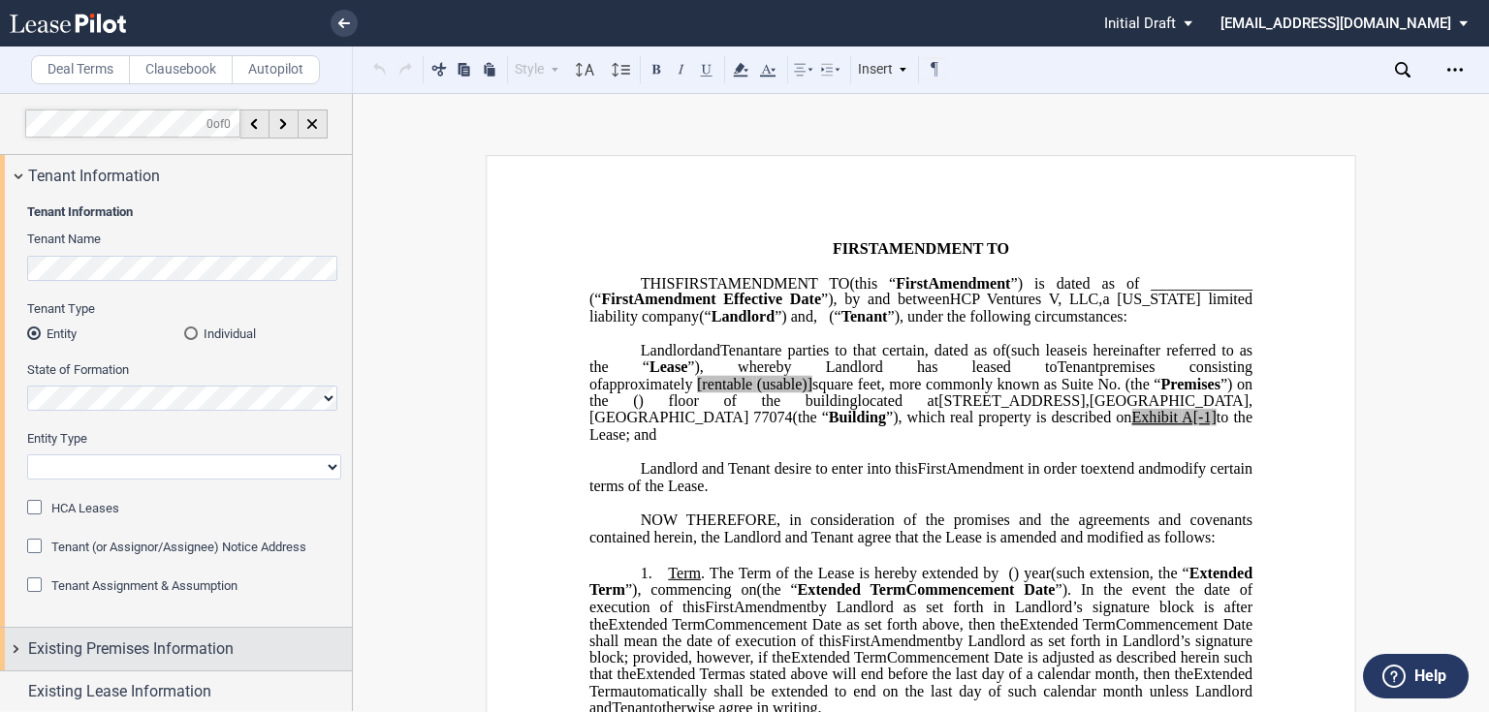
scroll to position [233, 0]
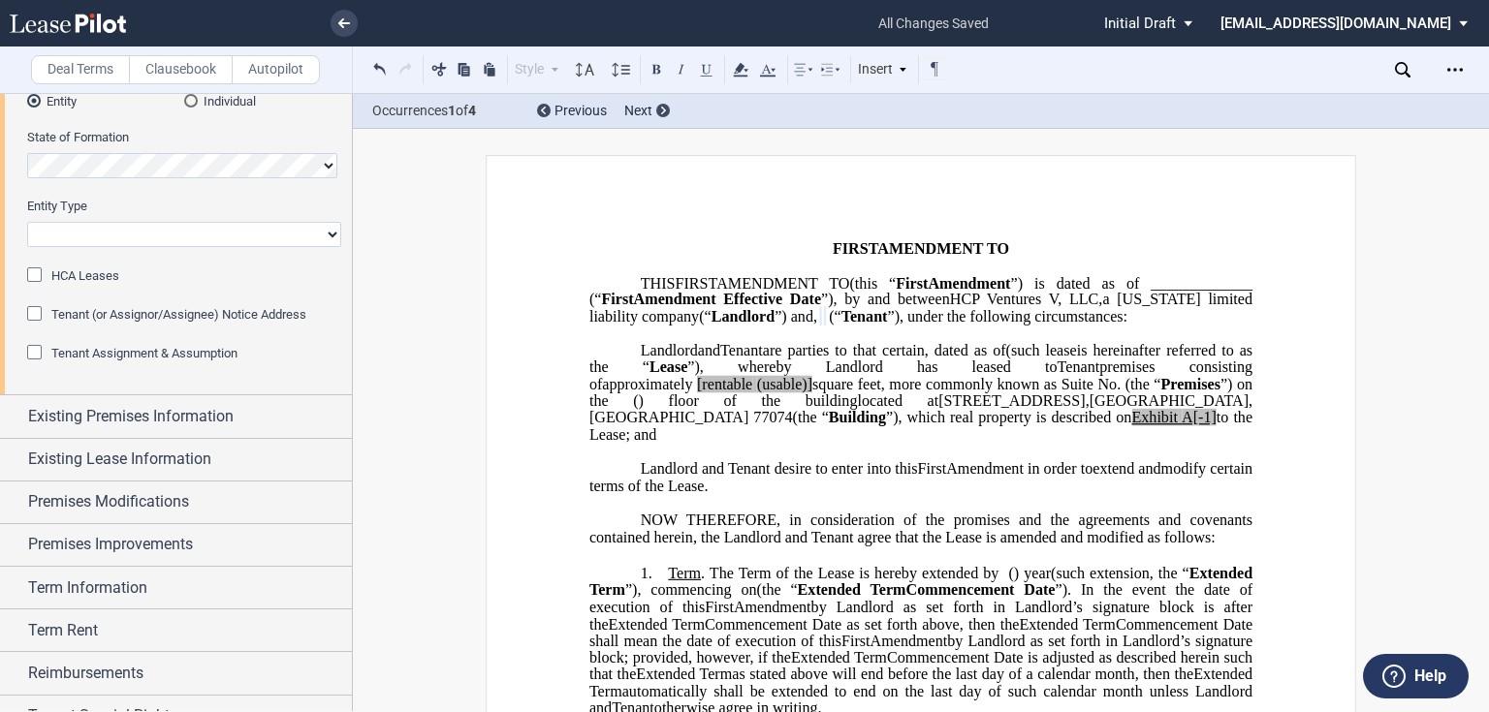
click at [68, 233] on select "Corporation Limited Liability Company General Partnership Limited Partnership O…" at bounding box center [184, 234] width 314 height 25
select select "Other"
click at [27, 222] on select "Corporation Limited Liability Company General Partnership Limited Partnership O…" at bounding box center [184, 234] width 314 height 25
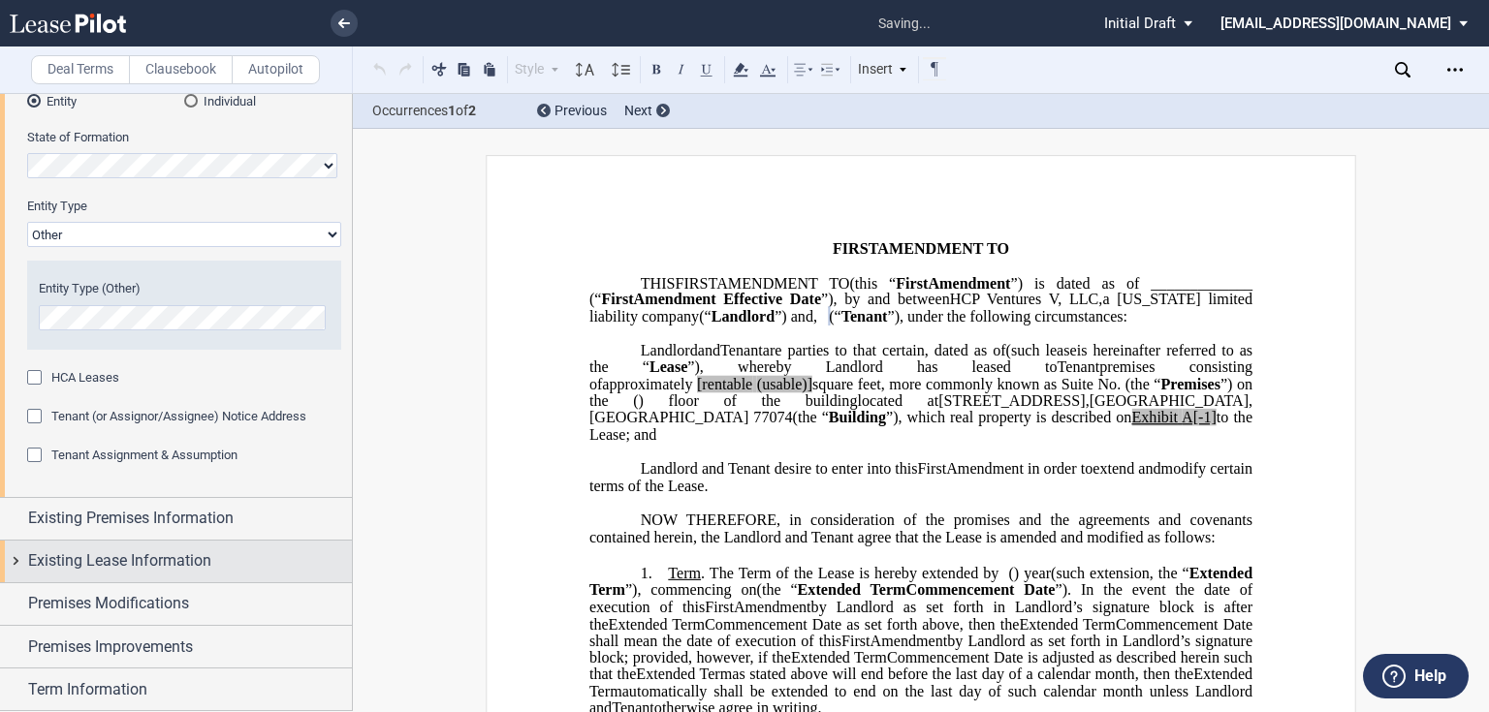
click at [104, 541] on div "Existing Lease Information" at bounding box center [176, 562] width 352 height 42
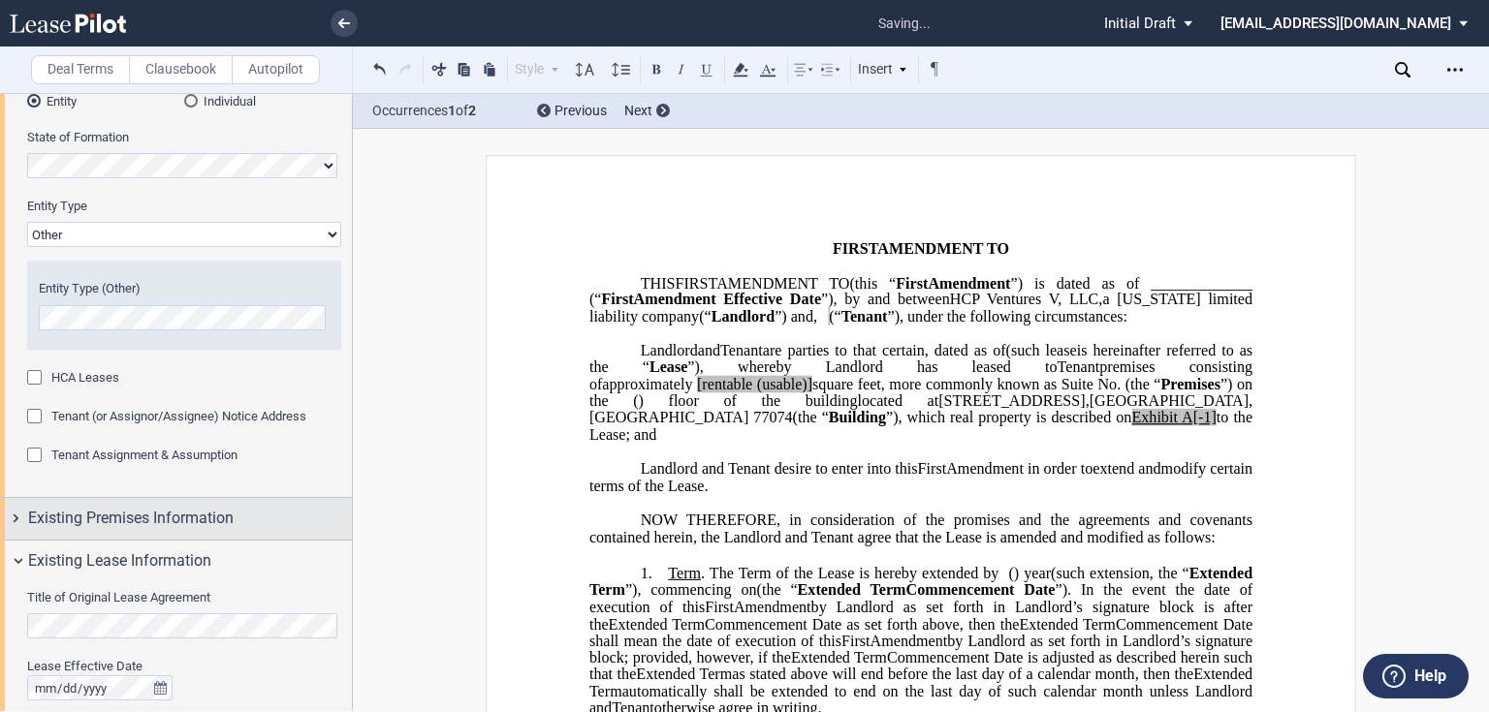
click at [112, 530] on div "Existing Premises Information" at bounding box center [176, 519] width 352 height 42
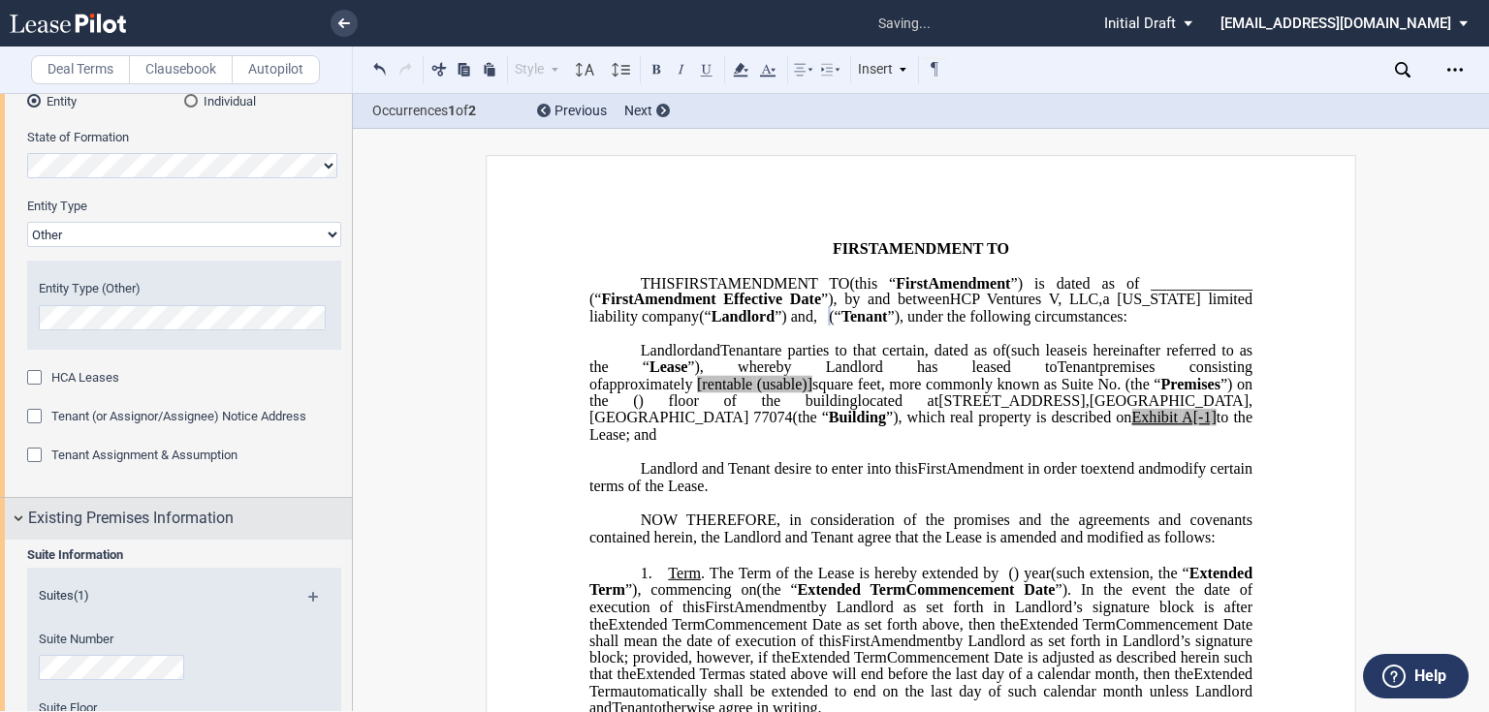
scroll to position [388, 0]
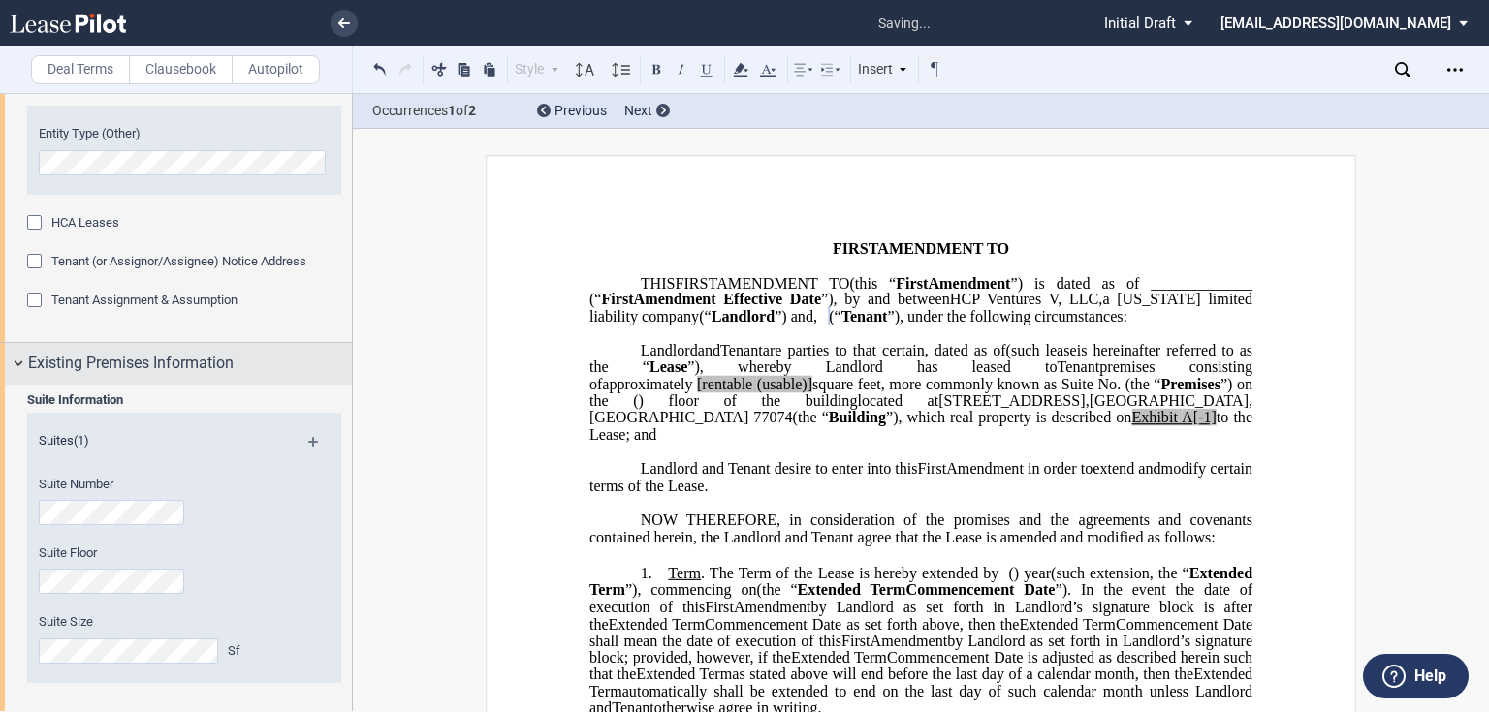
click at [205, 368] on span "Existing Premises Information" at bounding box center [130, 363] width 205 height 23
click at [94, 364] on span "Existing Premises Information" at bounding box center [130, 363] width 205 height 23
click at [89, 371] on span "Existing Premises Information" at bounding box center [130, 363] width 205 height 23
click at [76, 354] on span "Existing Premises Information" at bounding box center [130, 363] width 205 height 23
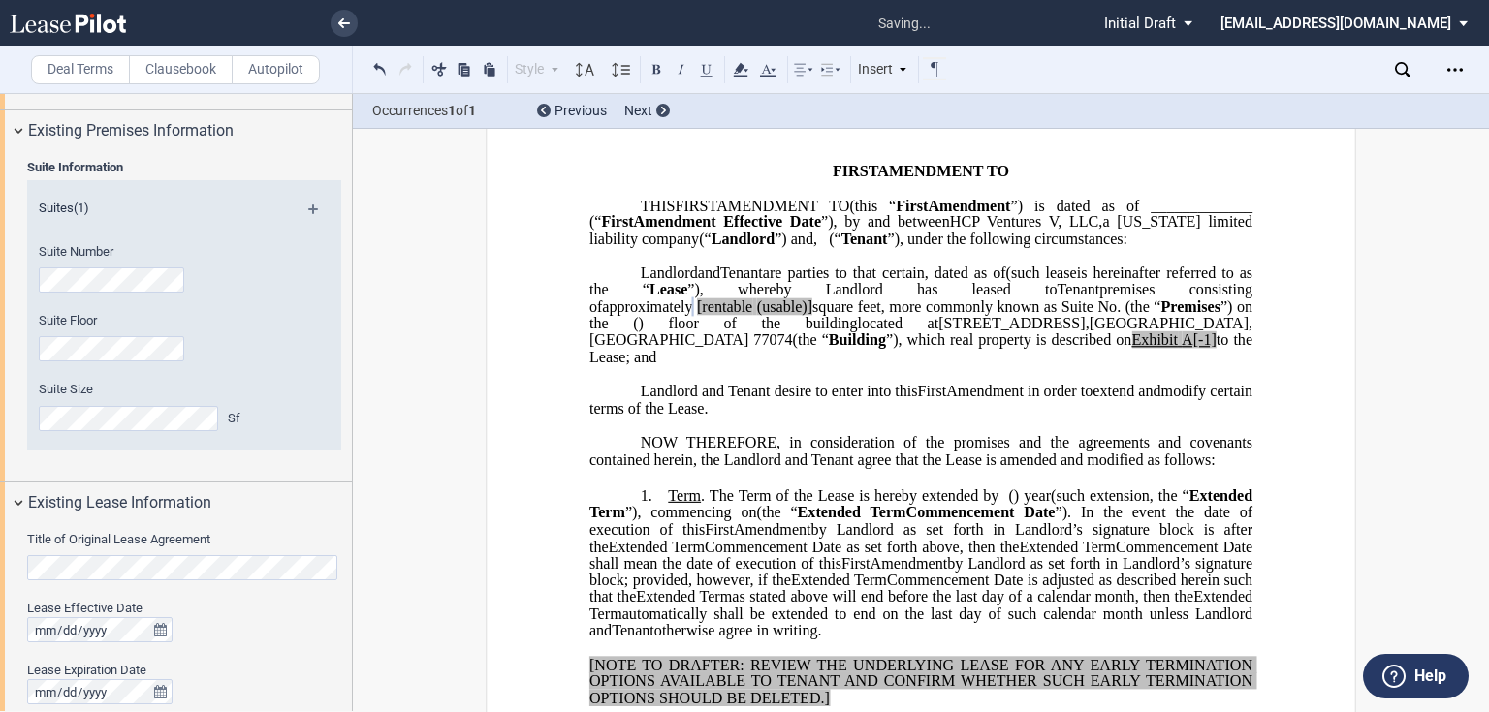
scroll to position [698, 0]
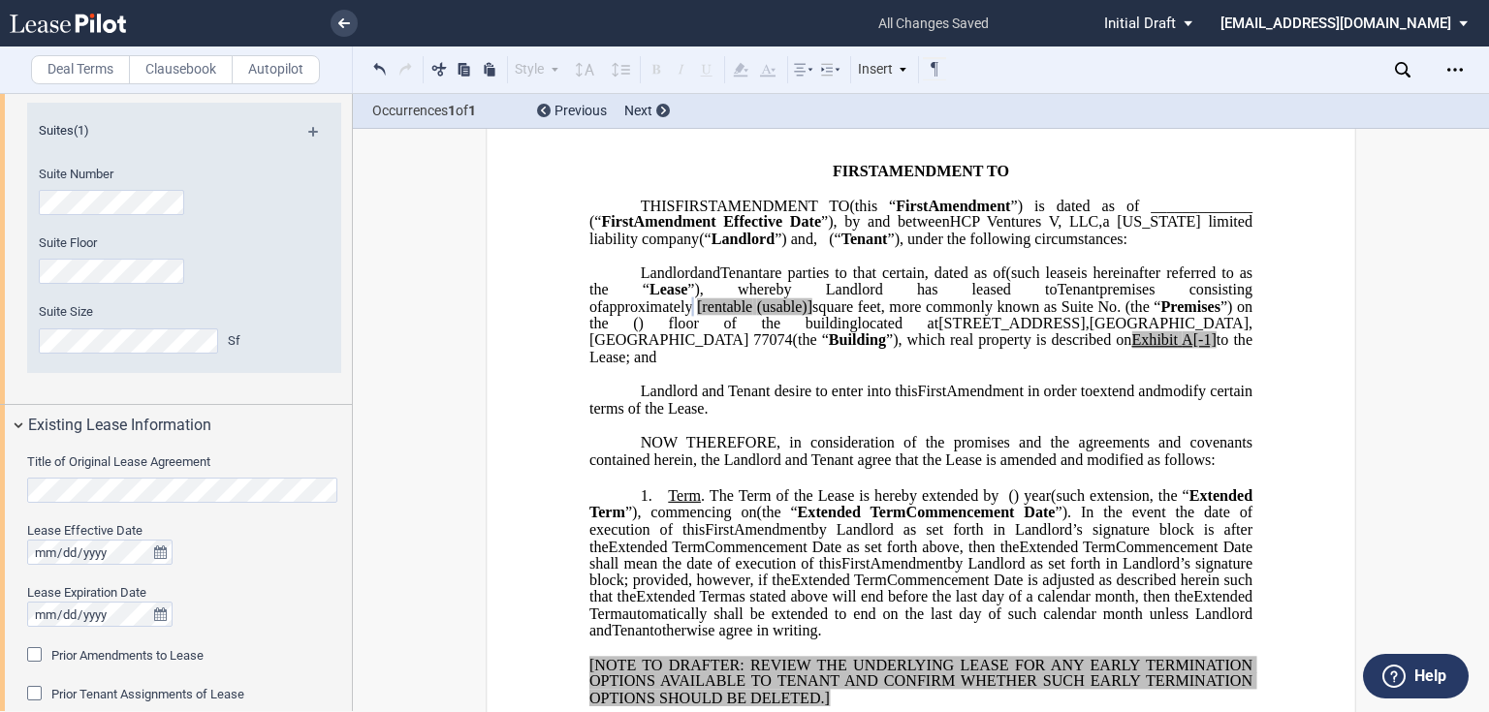
click at [0, 454] on div "Title of Original Lease Agreement Lease Effective Date Lease Expiration Date Pr…" at bounding box center [176, 592] width 352 height 290
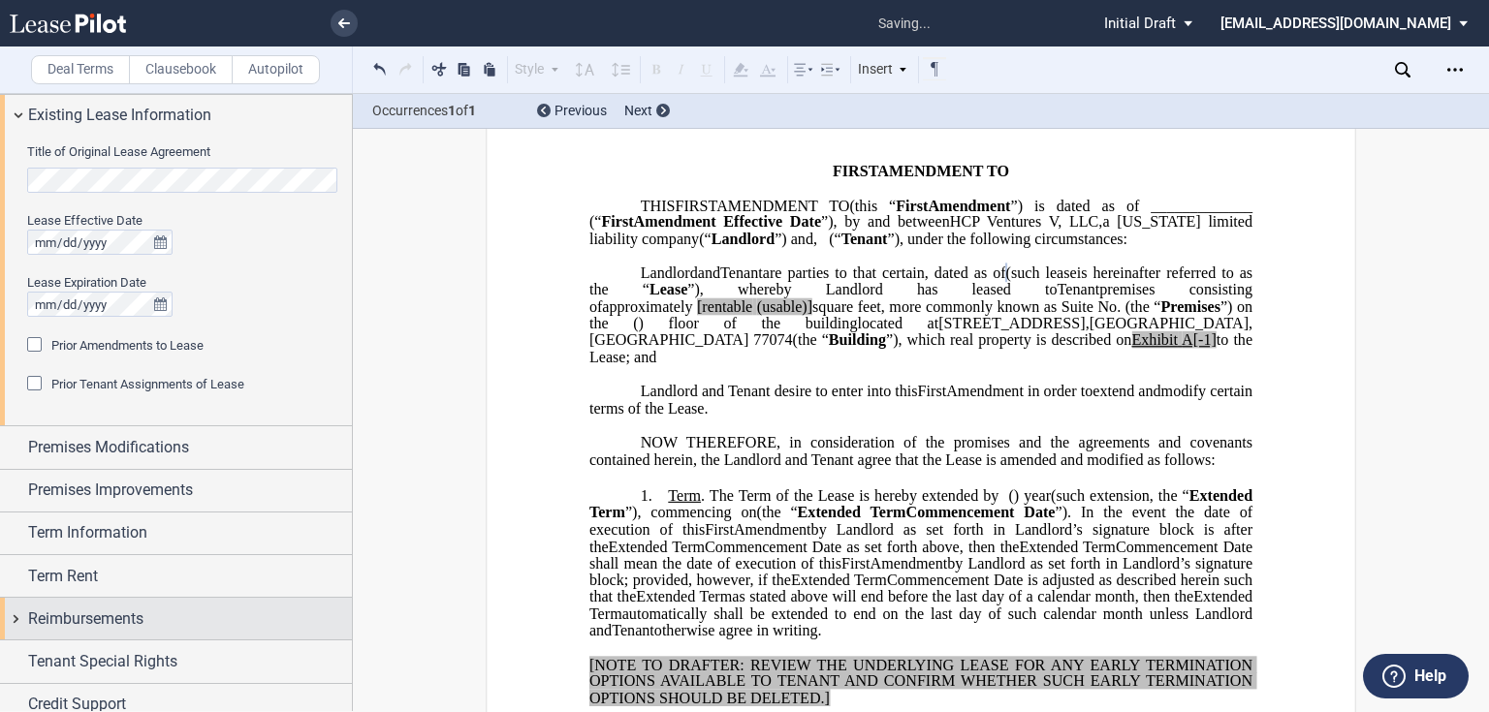
scroll to position [1063, 0]
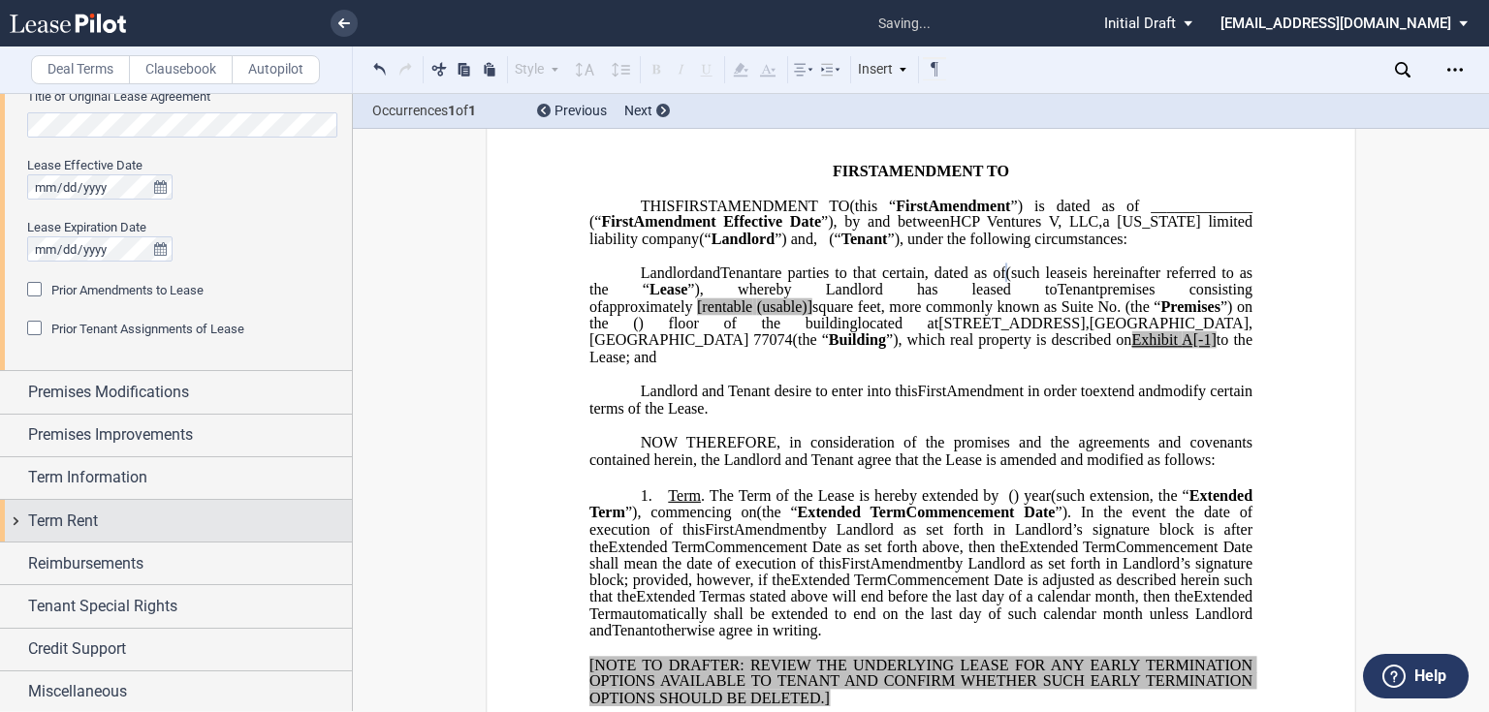
click at [62, 530] on span "Term Rent" at bounding box center [63, 521] width 70 height 23
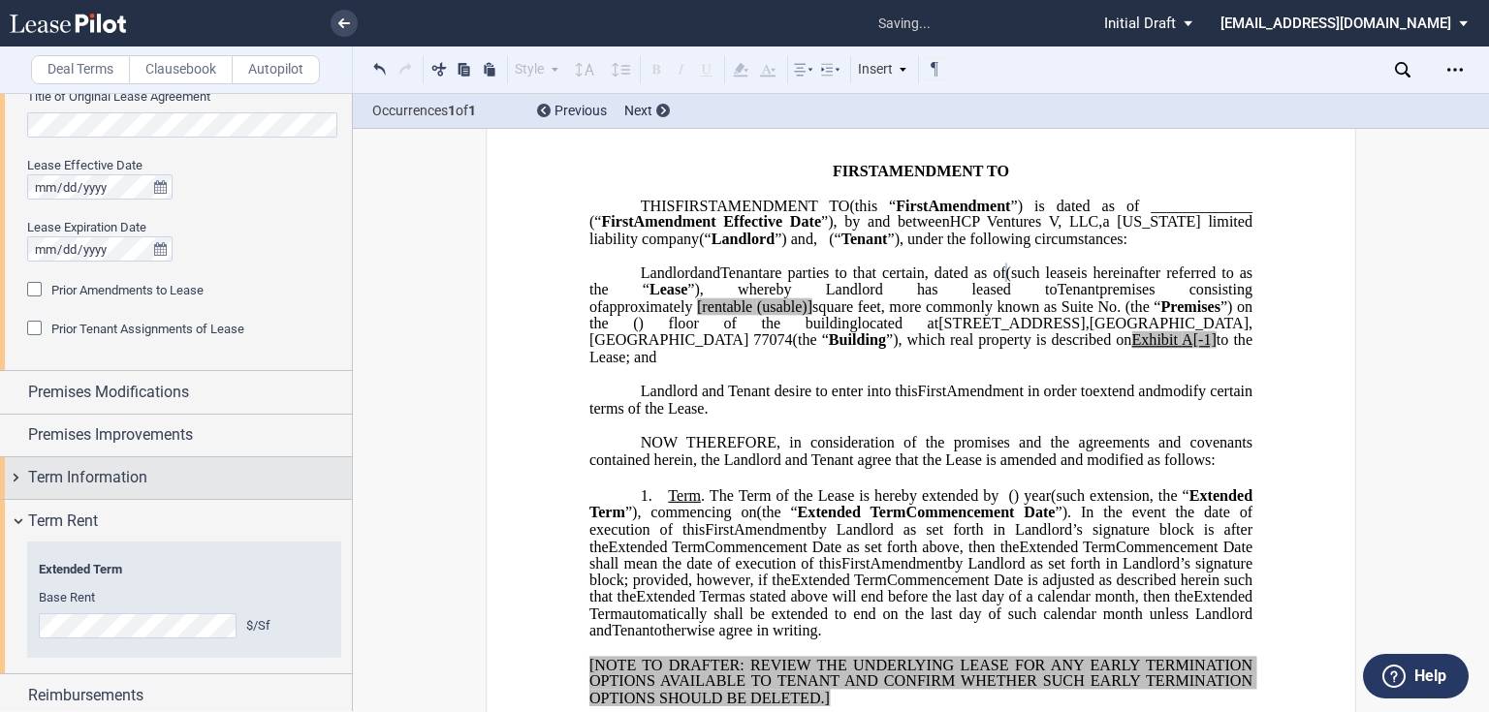
click at [76, 488] on div "Term Information" at bounding box center [176, 478] width 352 height 42
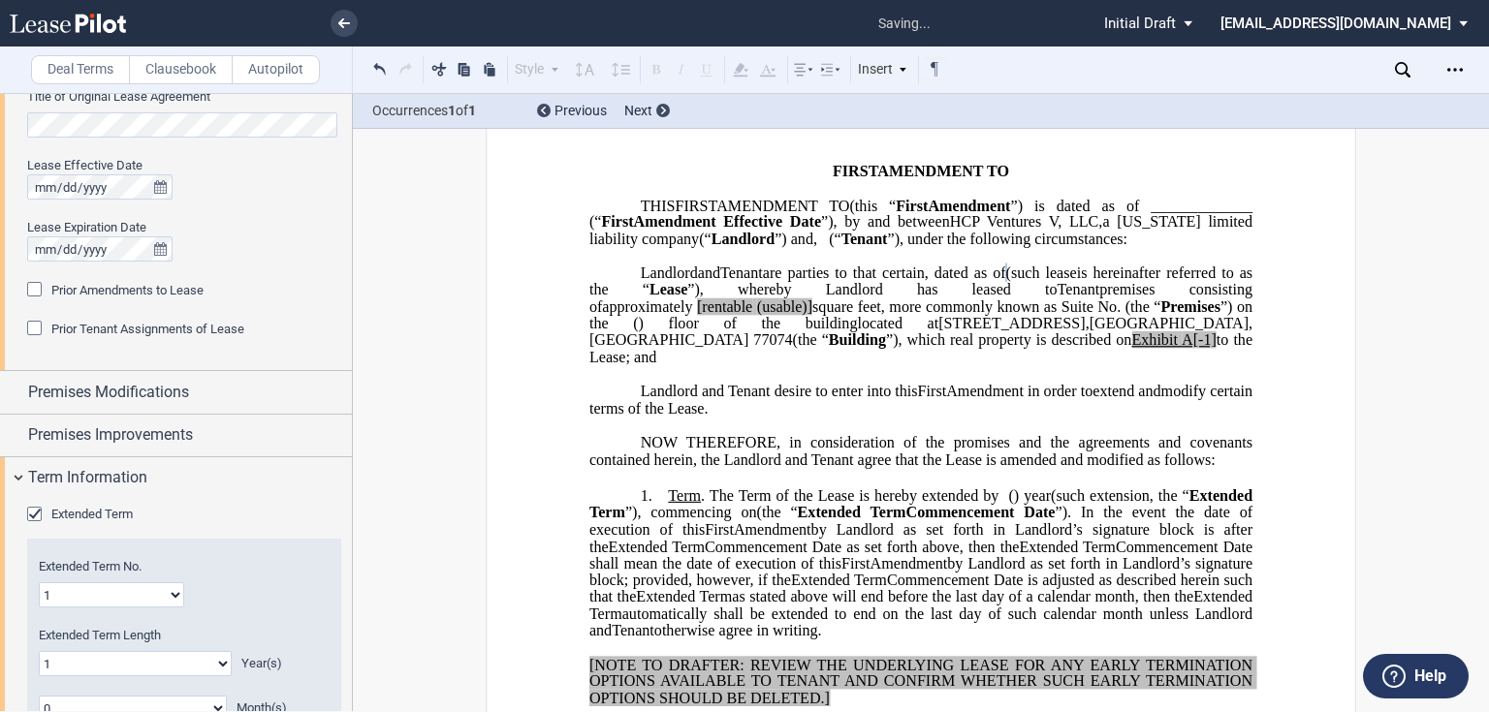
scroll to position [1218, 0]
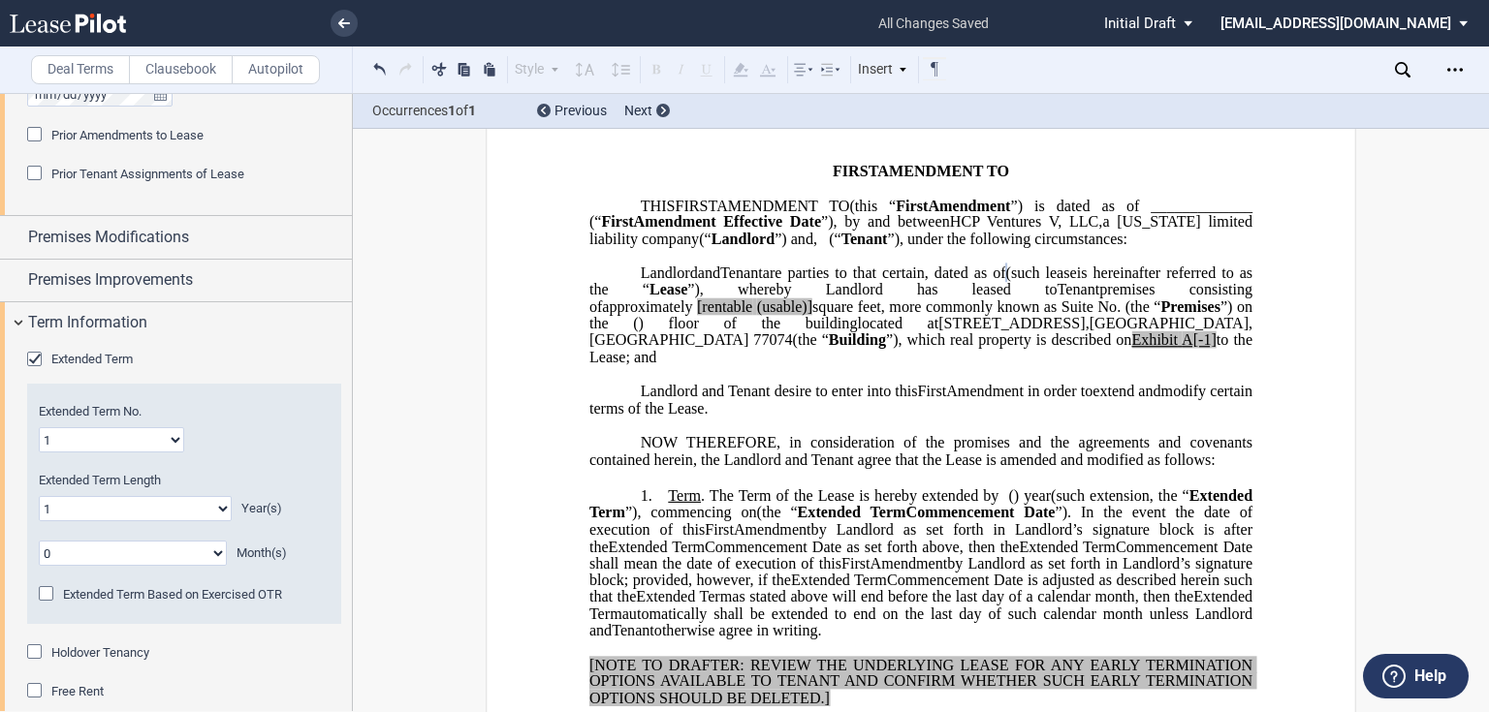
click at [31, 360] on div "Extended Term" at bounding box center [36, 361] width 19 height 19
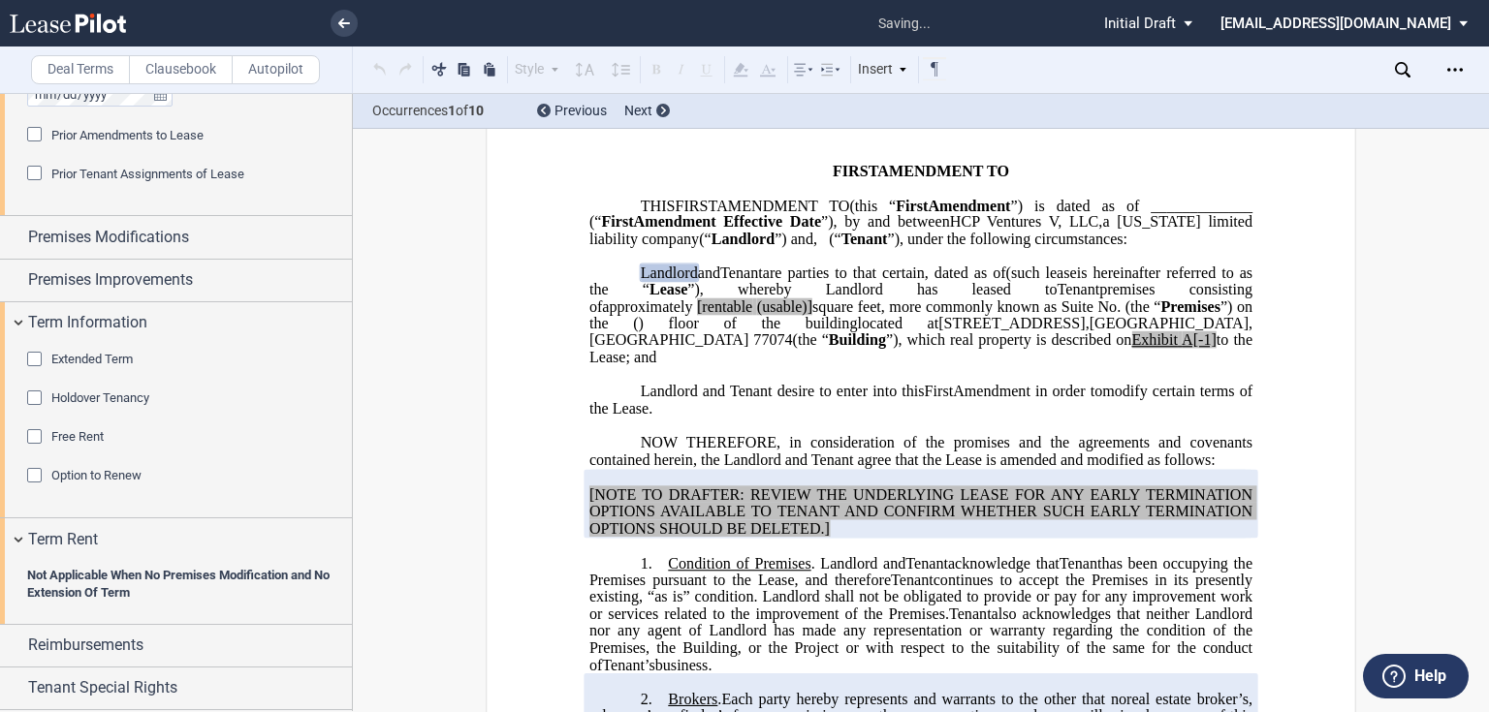
scroll to position [233, 0]
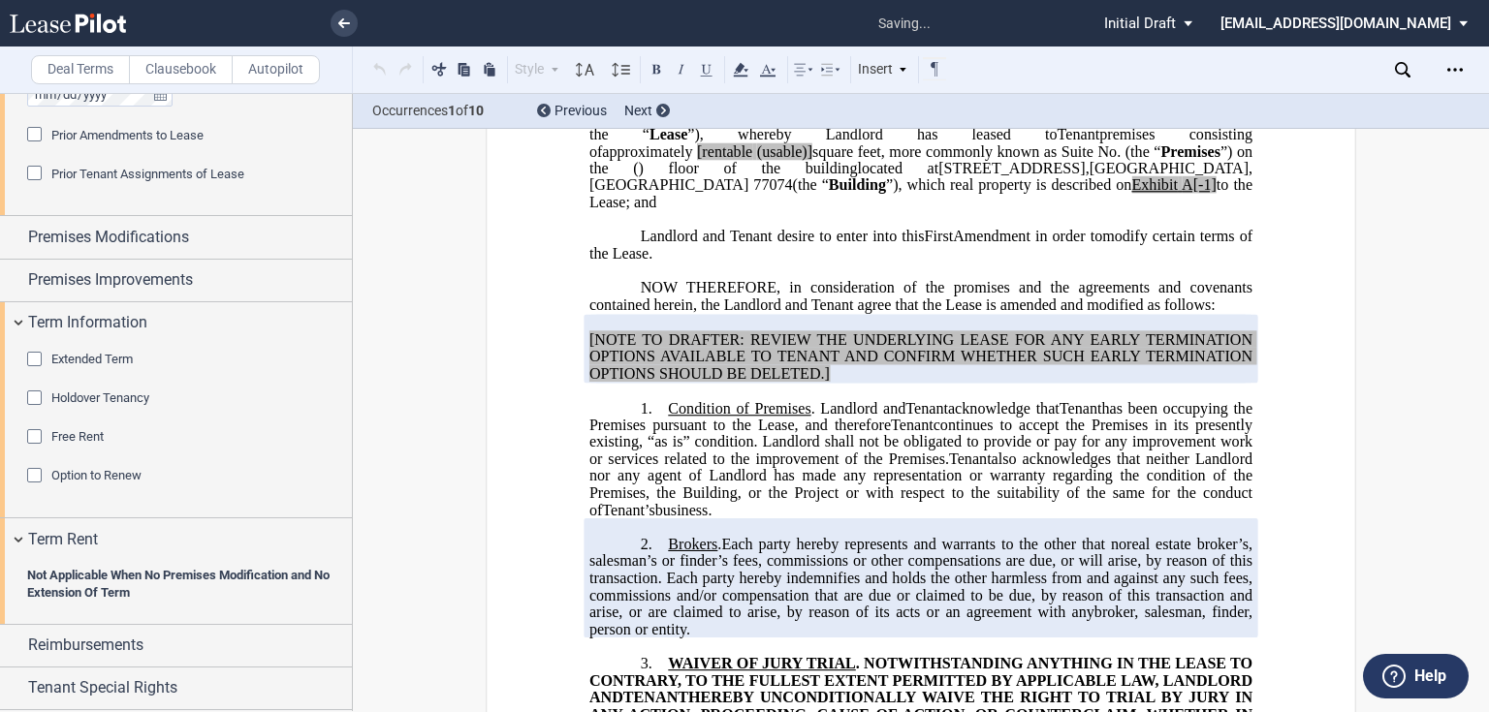
click at [795, 399] on p "﻿" at bounding box center [920, 391] width 663 height 16
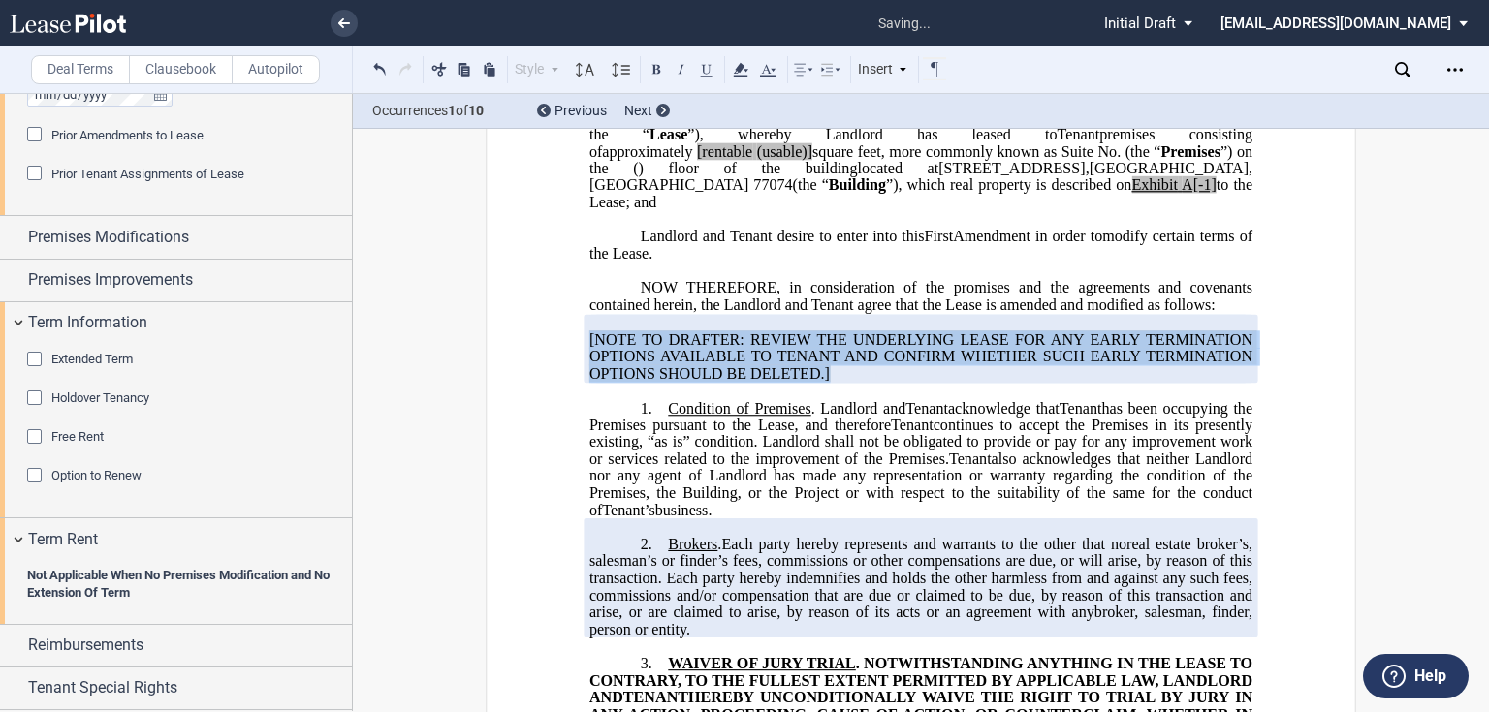
drag, startPoint x: 830, startPoint y: 392, endPoint x: 581, endPoint y: 360, distance: 251.1
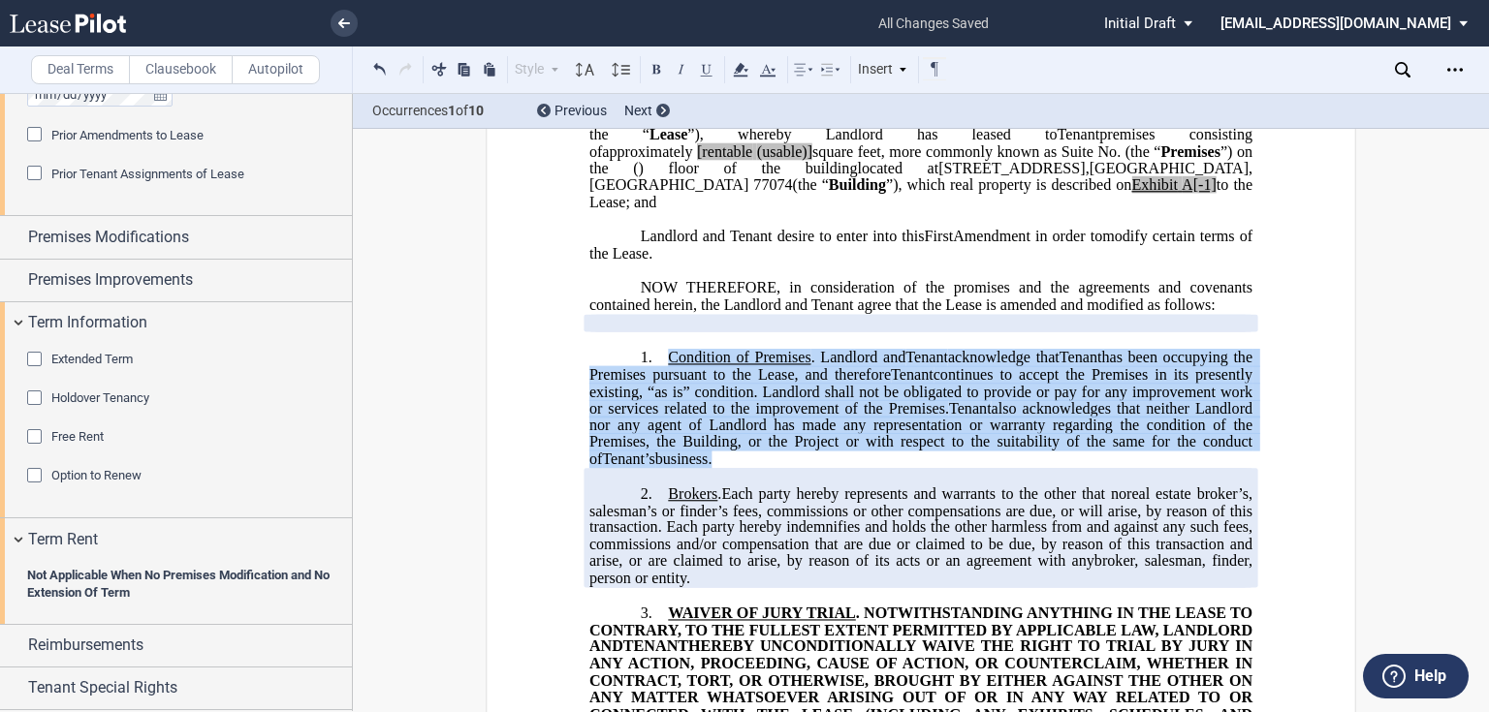
drag, startPoint x: 667, startPoint y: 374, endPoint x: 692, endPoint y: 477, distance: 105.8
click at [692, 468] on p "1. Condition of Premises . Landlord and Assignee Tenant acknowledge that Assign…" at bounding box center [920, 408] width 663 height 119
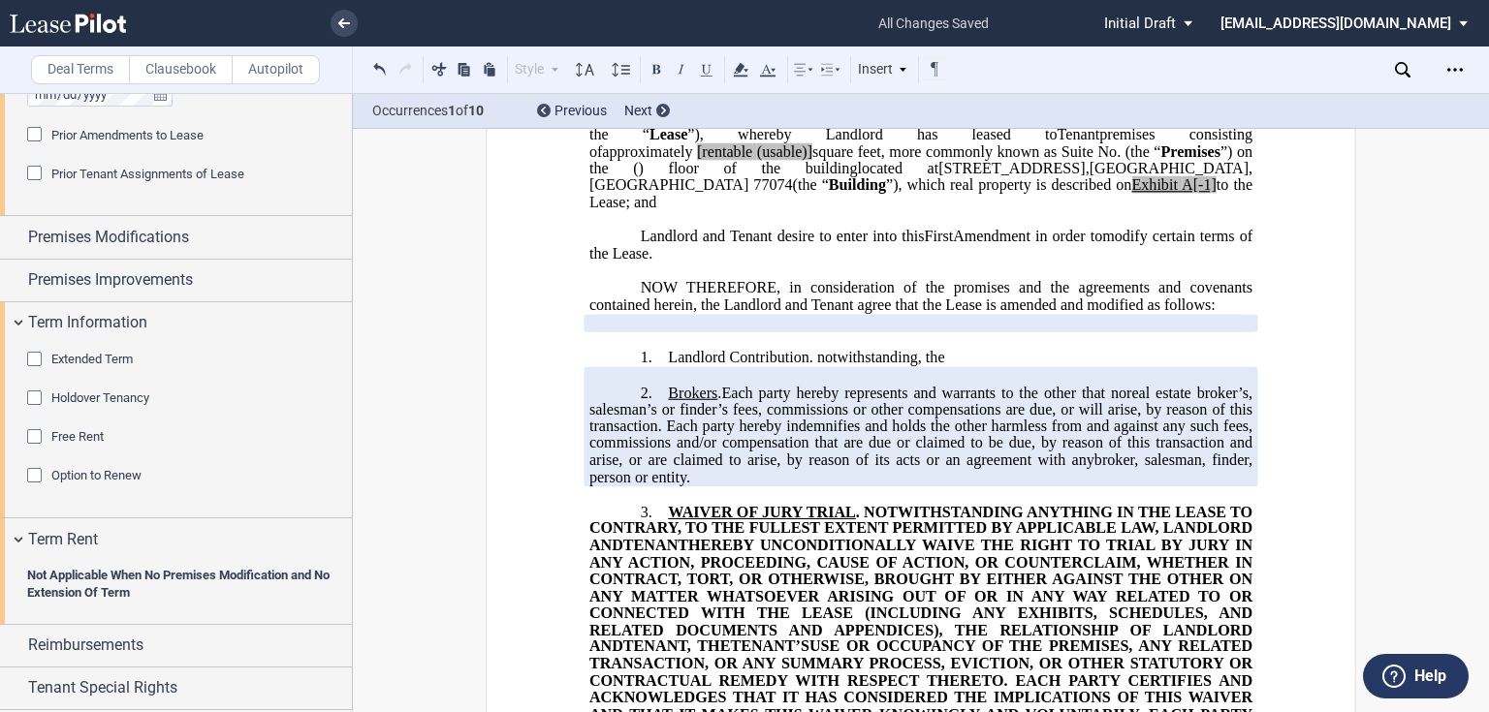
click at [819, 366] on span "Landlord Contribution. notwithstanding, the" at bounding box center [806, 357] width 276 height 17
drag, startPoint x: 667, startPoint y: 370, endPoint x: 806, endPoint y: 380, distance: 139.9
click at [806, 366] on span "Landlord Contribution. Notwithstanding, the" at bounding box center [808, 357] width 280 height 17
click at [918, 349] on p "﻿" at bounding box center [920, 340] width 663 height 16
click at [958, 367] on p "1. ﻿ Assignee ﻿ ﻿ Assignor ﻿ ﻿ Assignee ﻿ ﻿ Assignee ﻿ ﻿ Assignee’s ﻿ Landlord …" at bounding box center [920, 358] width 663 height 18
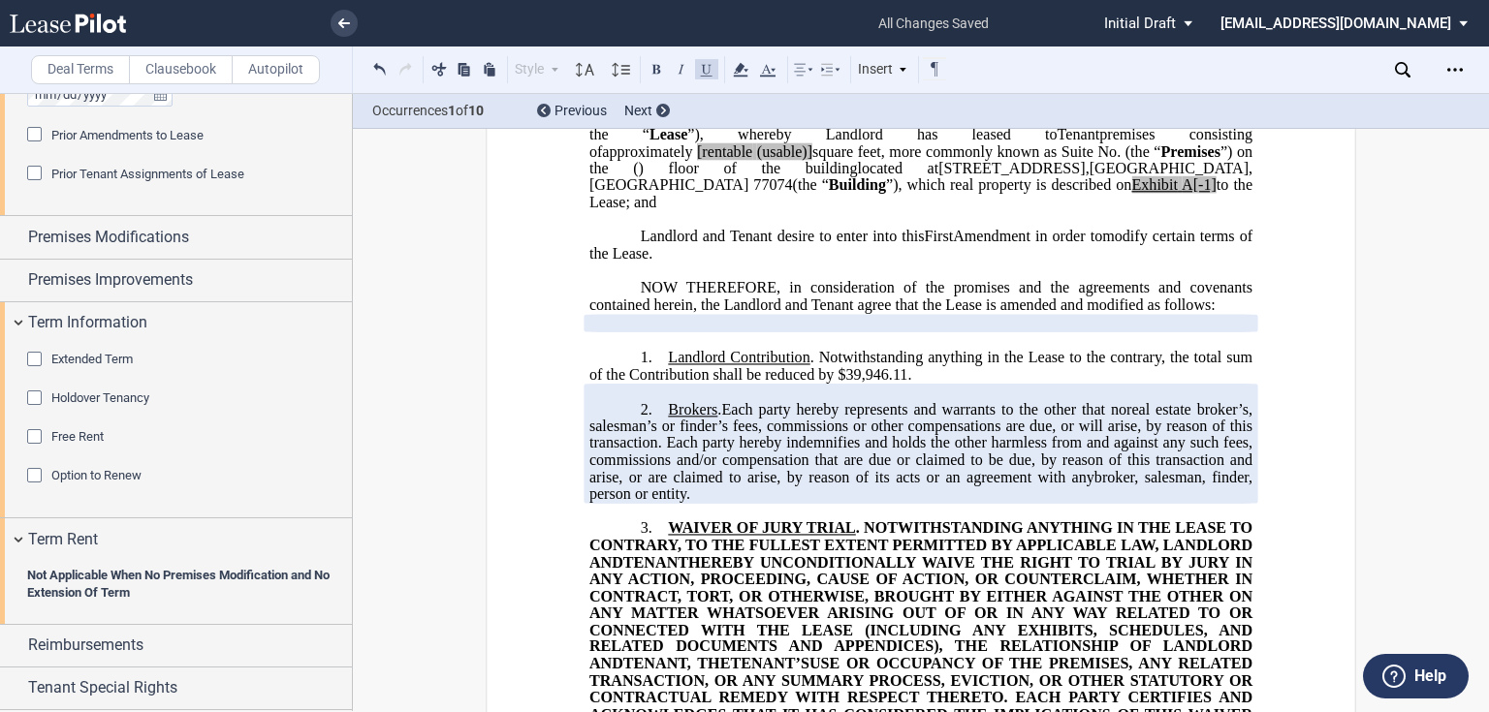
click at [708, 383] on span "Landlord Contribution . Notwithstanding anything in the Lease to the contrary, …" at bounding box center [922, 366] width 667 height 34
click at [1167, 381] on span "Landlord Contribution . Notwithstanding anything in the Lease to the contrary, …" at bounding box center [922, 366] width 667 height 34
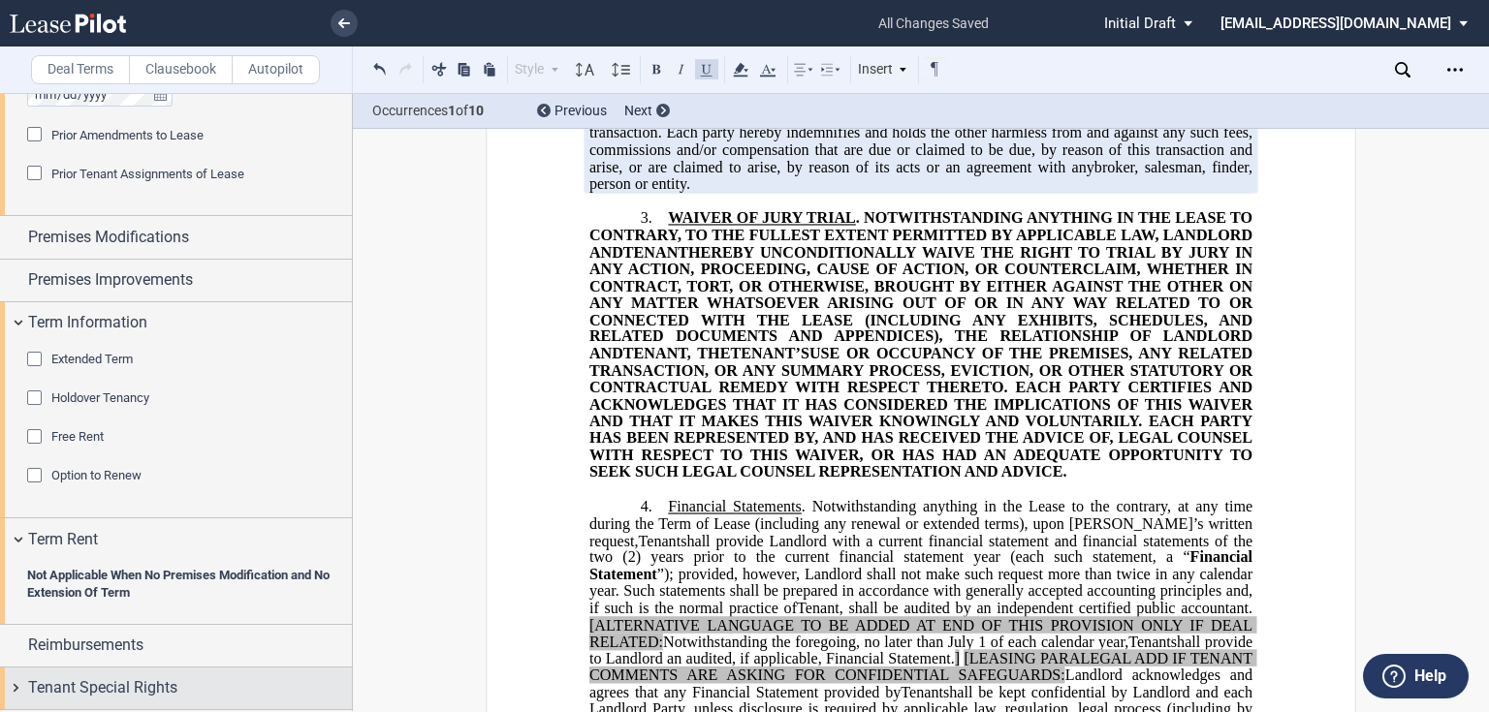
scroll to position [1301, 0]
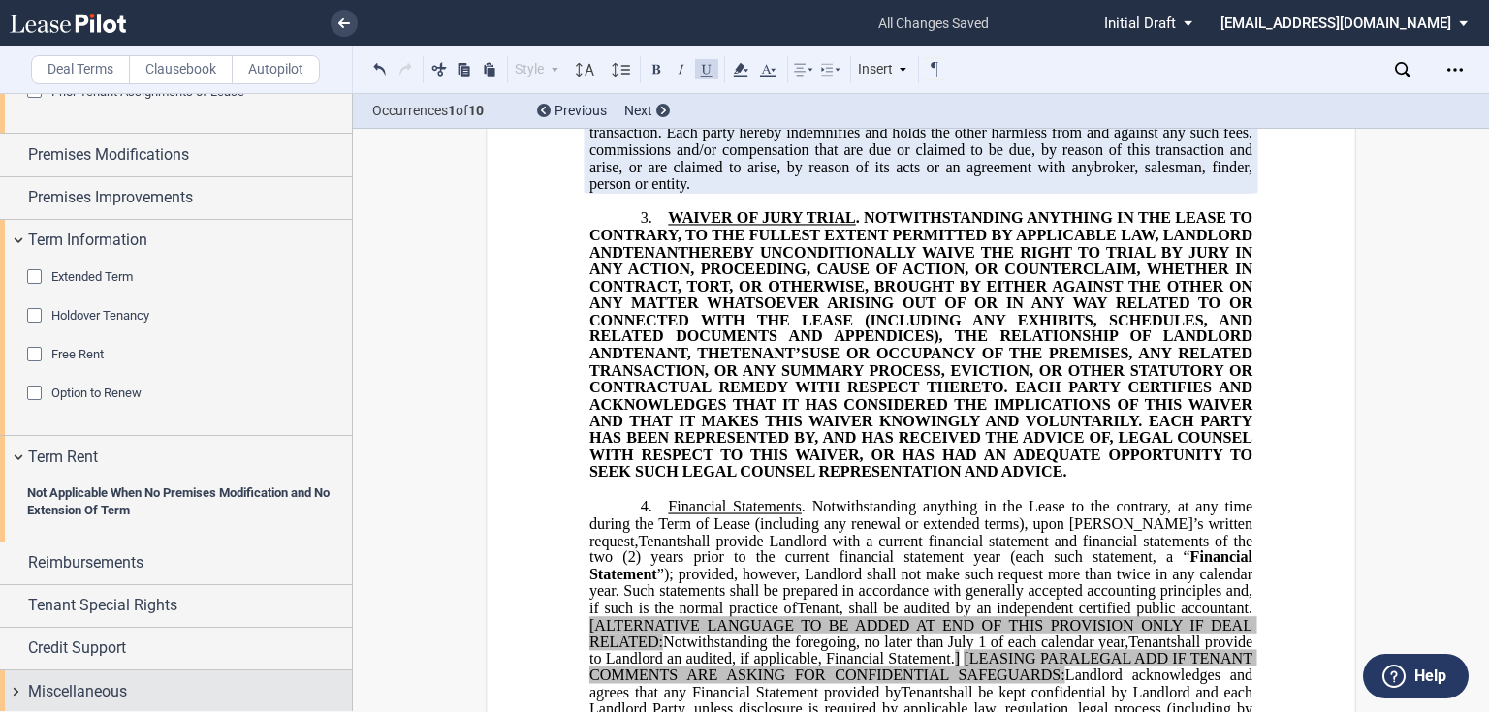
click at [108, 680] on span "Miscellaneous" at bounding box center [77, 691] width 99 height 23
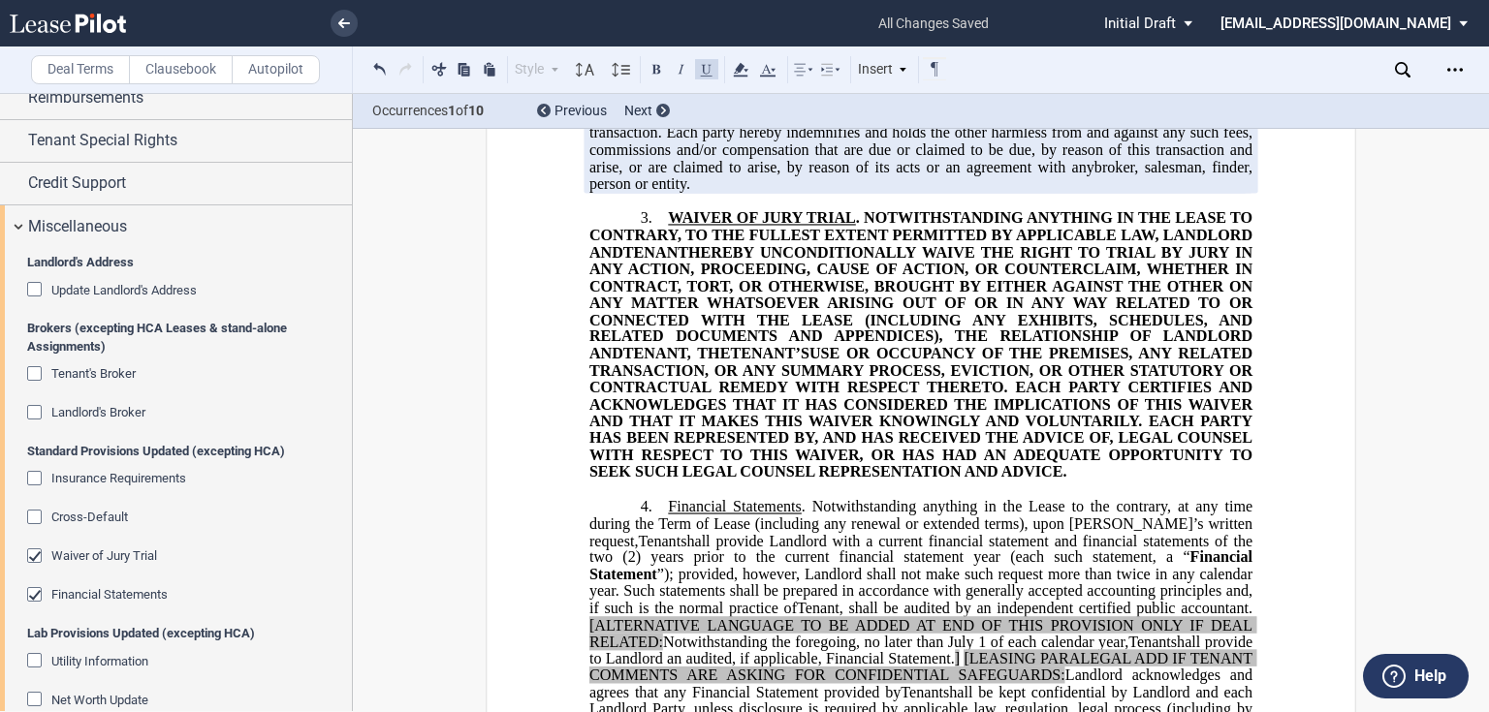
scroll to position [1998, 0]
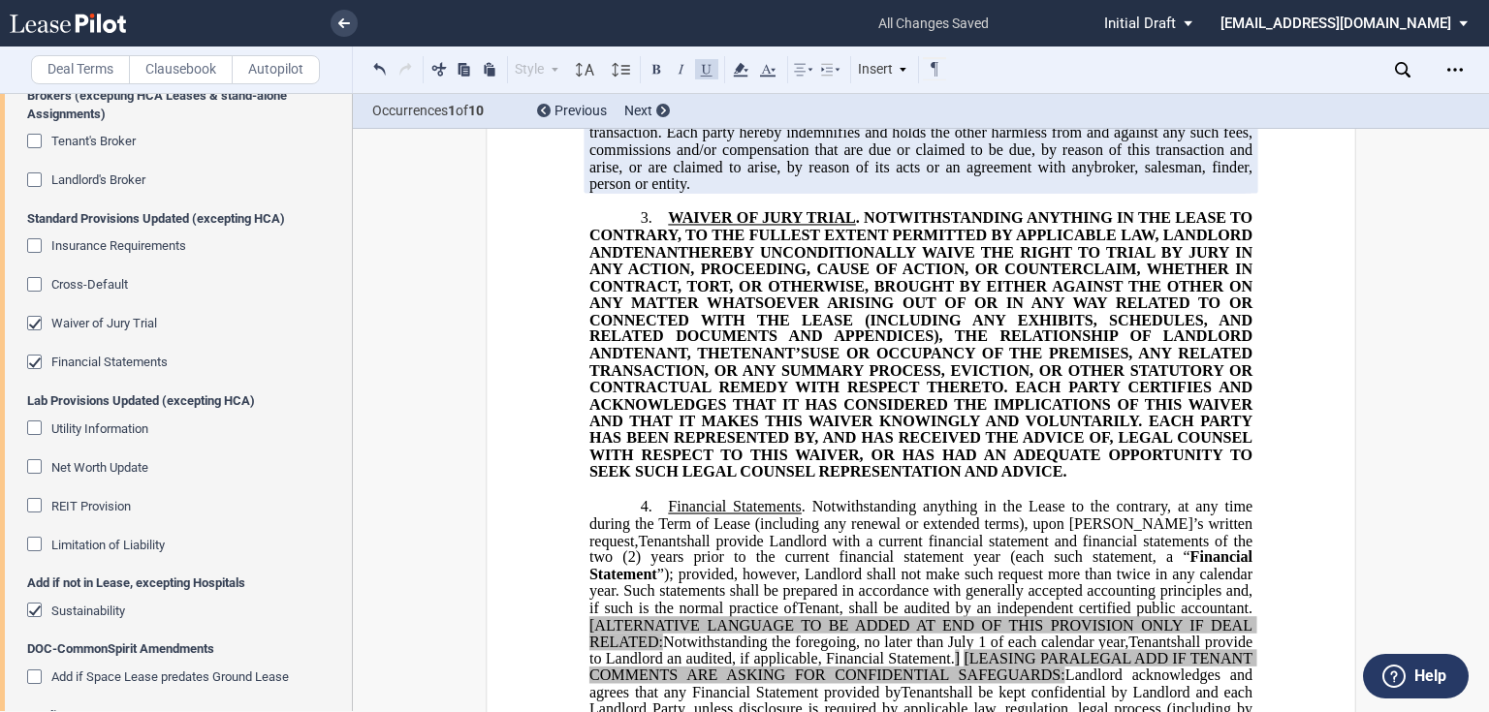
click at [110, 360] on span "Financial Statements" at bounding box center [109, 362] width 116 height 15
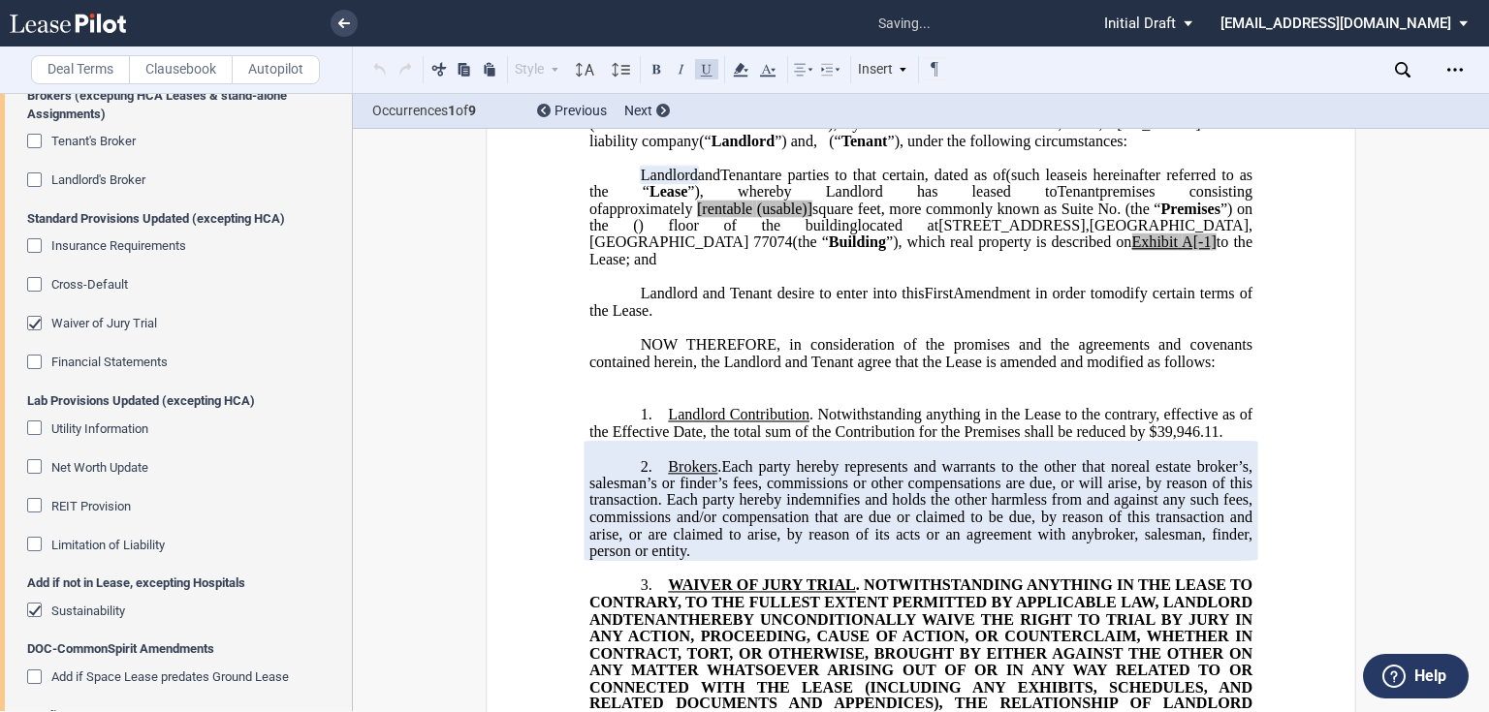
scroll to position [25, 0]
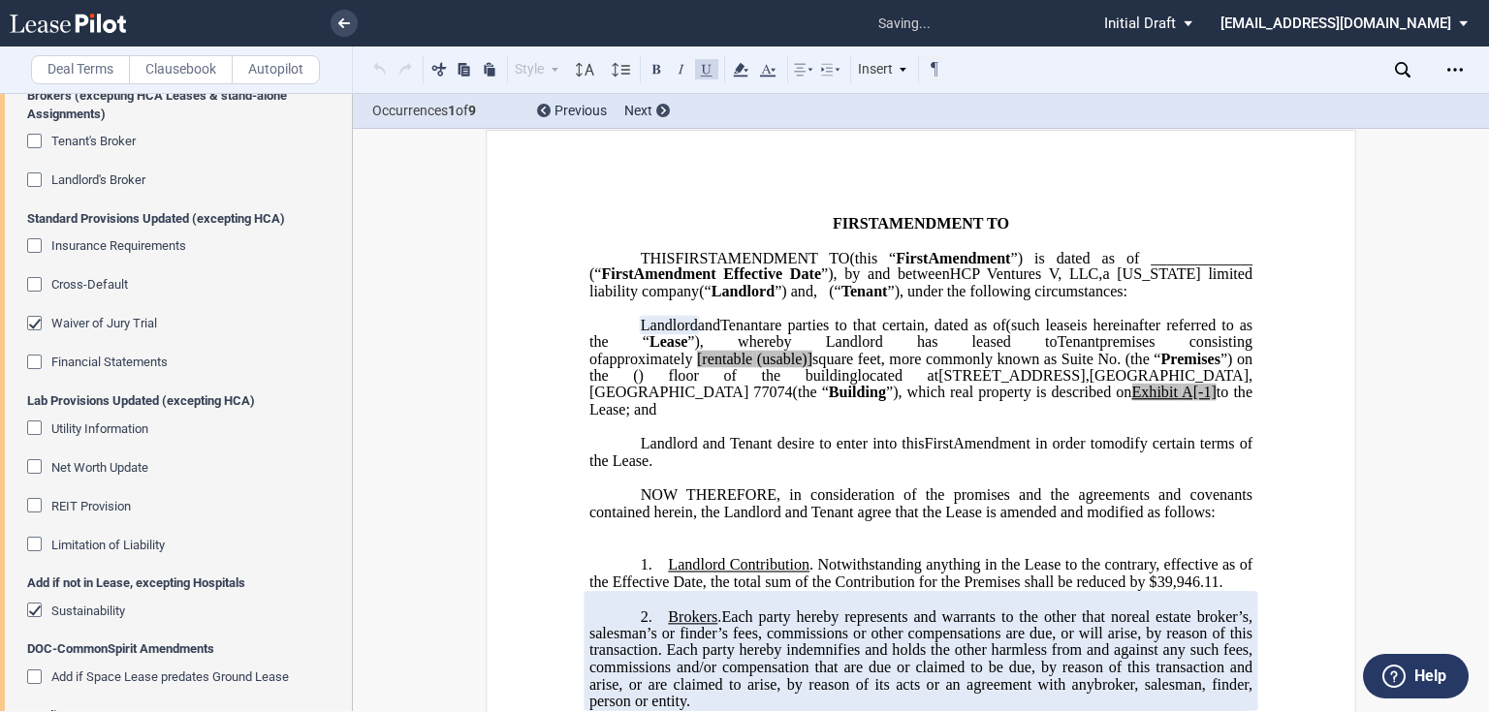
click at [118, 322] on span "Waiver of Jury Trial" at bounding box center [104, 323] width 106 height 15
click at [64, 607] on span "Sustainability" at bounding box center [88, 611] width 74 height 15
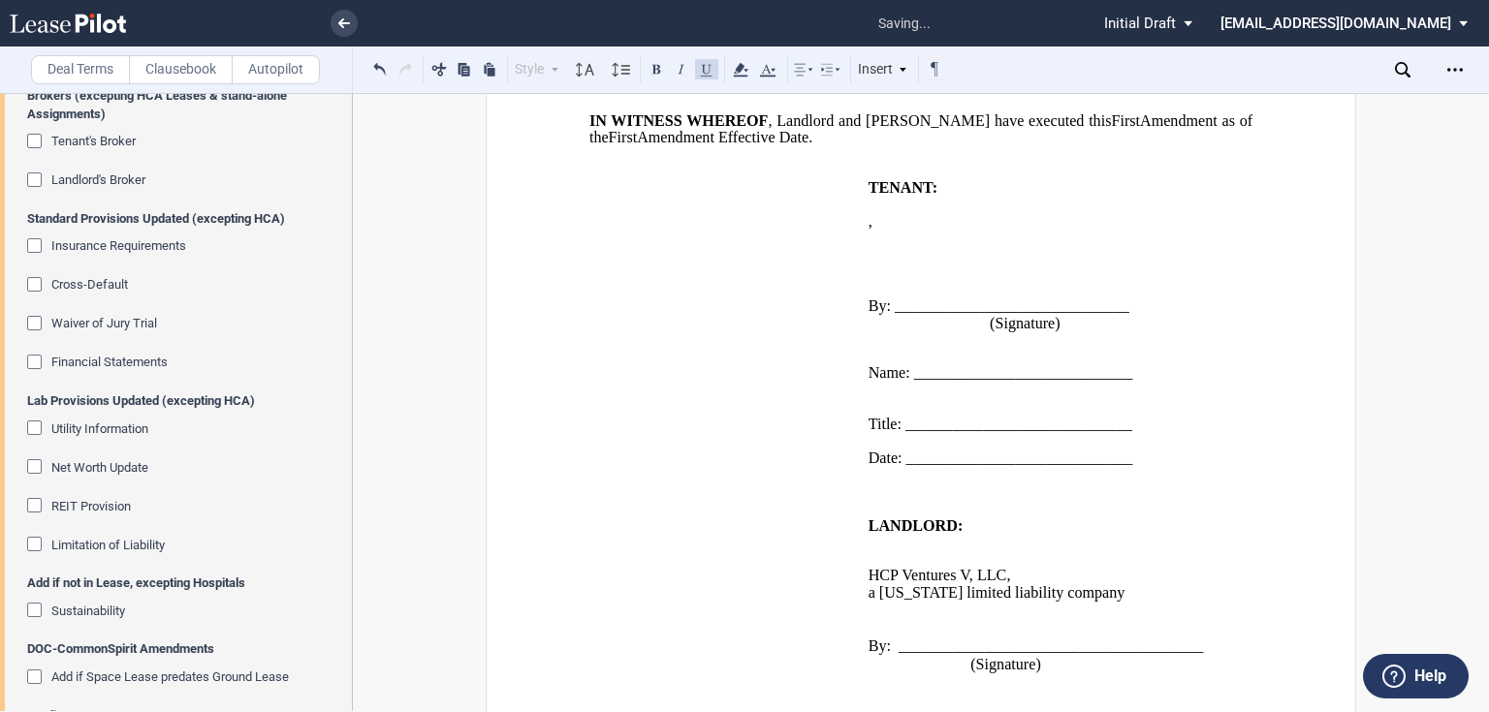
scroll to position [598, 0]
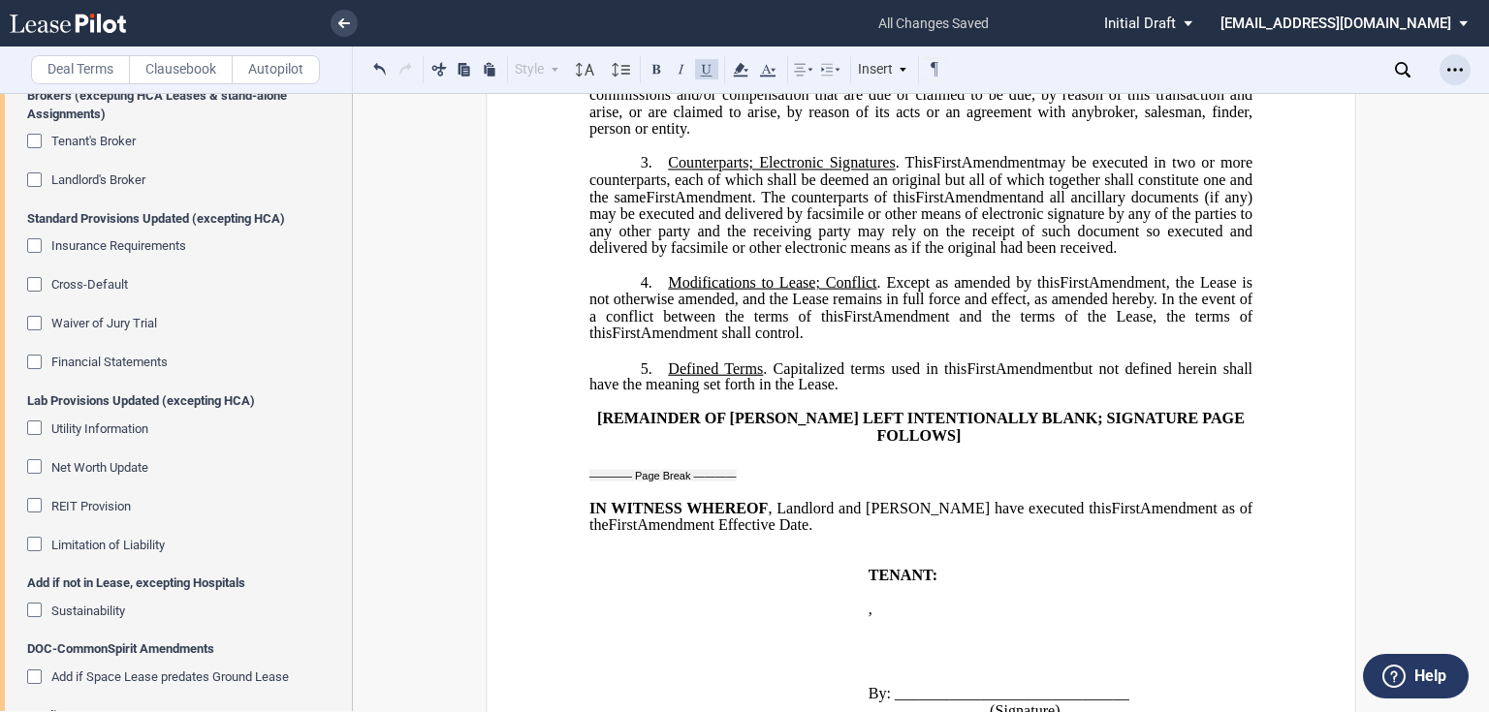
click at [1447, 71] on icon "Open Lease options menu" at bounding box center [1455, 70] width 16 height 16
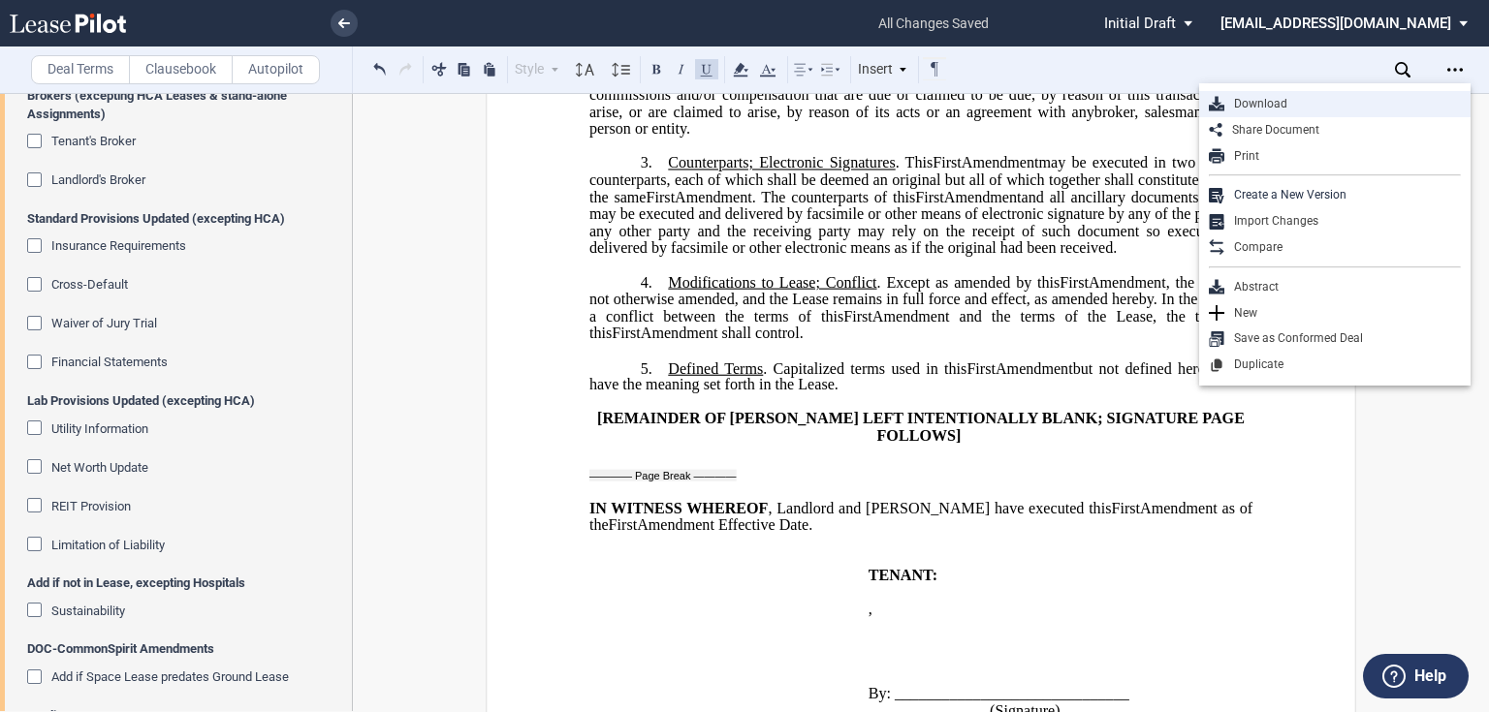
click at [1267, 97] on div "Download" at bounding box center [1342, 104] width 236 height 16
